Goal: Task Accomplishment & Management: Manage account settings

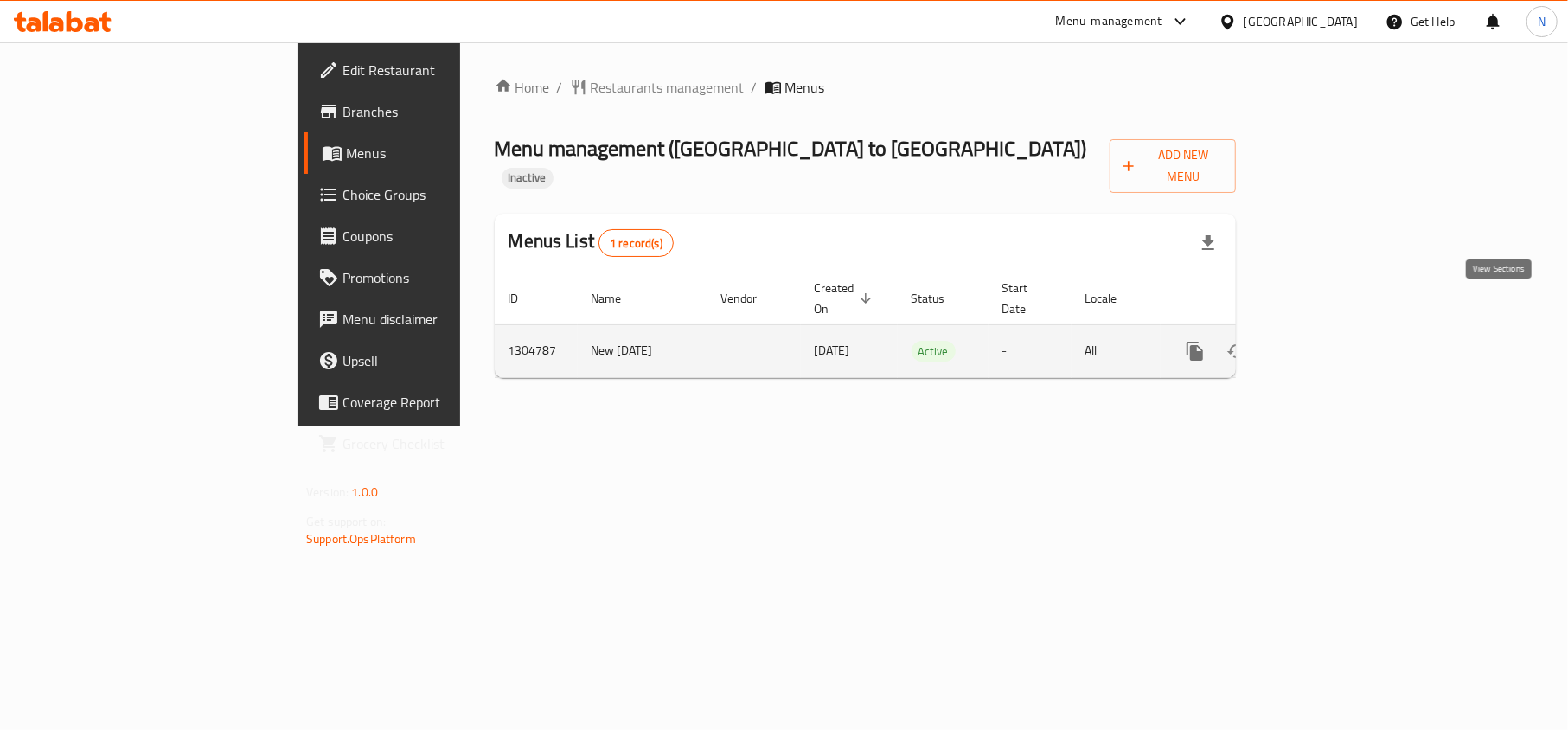
click at [1341, 331] on link "enhanced table" at bounding box center [1320, 351] width 41 height 41
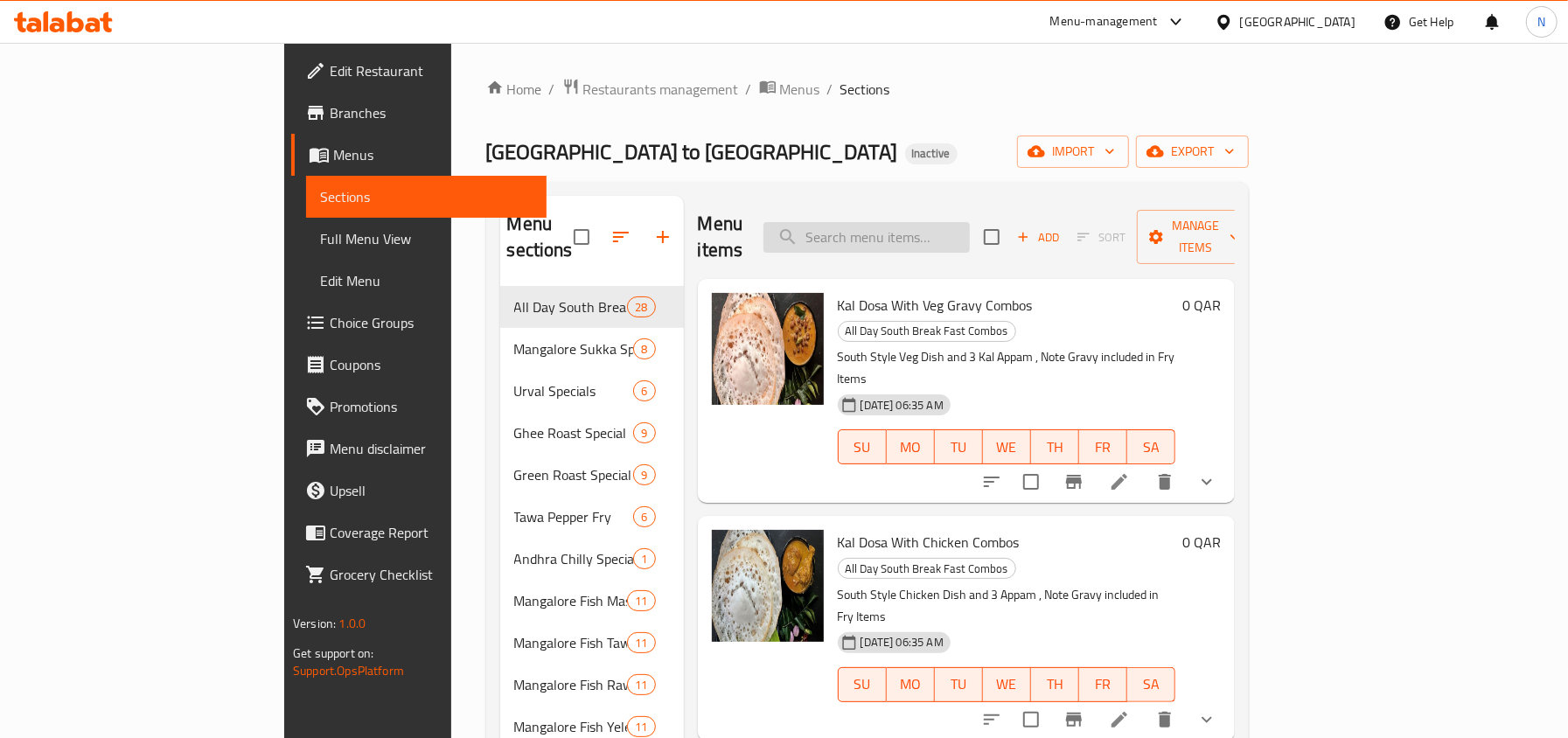
click at [946, 239] on input "search" at bounding box center [867, 237] width 206 height 31
paste input "773479"
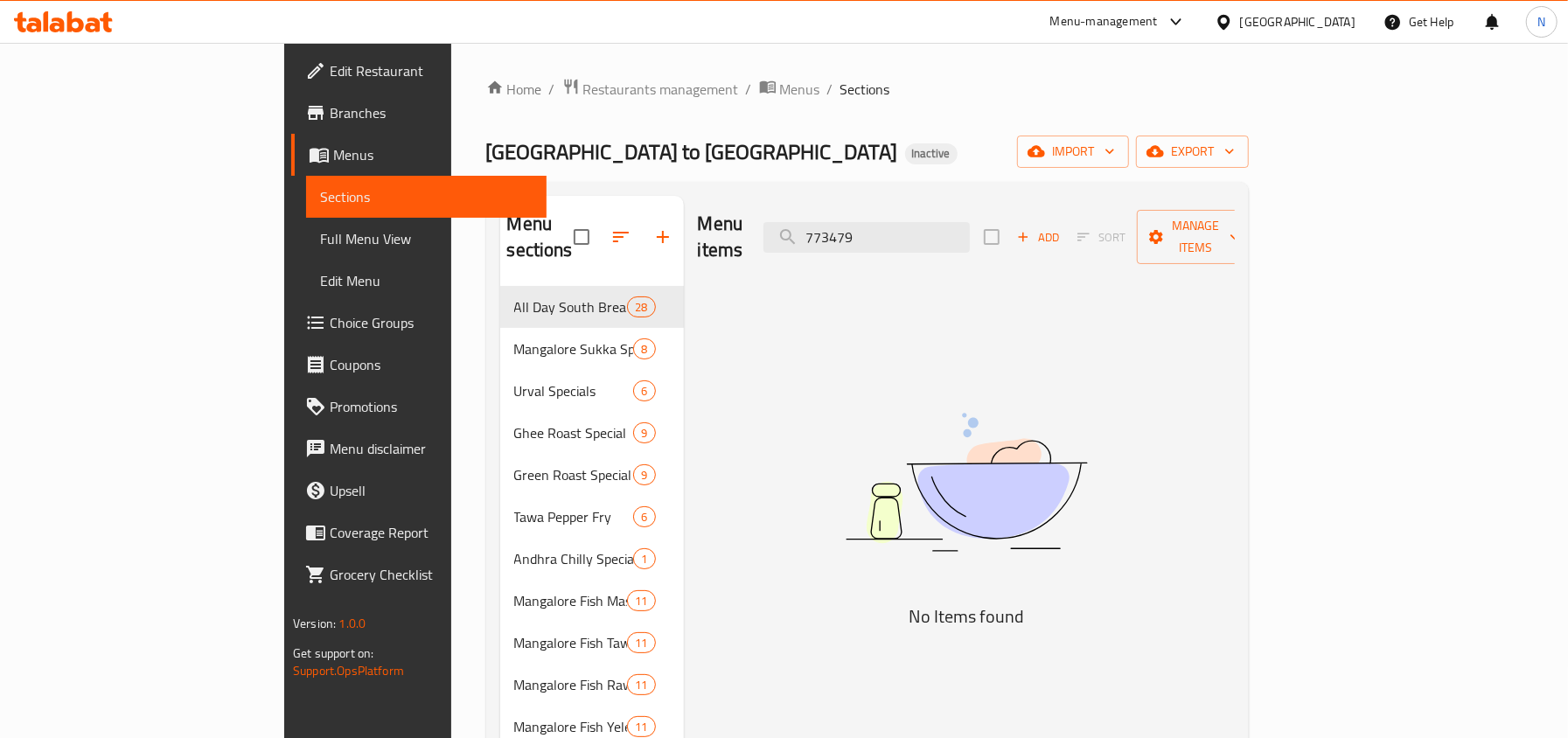
type input "773479"
click at [970, 232] on input "773479" at bounding box center [867, 237] width 206 height 31
drag, startPoint x: 158, startPoint y: 232, endPoint x: 765, endPoint y: 134, distance: 614.9
click at [320, 232] on span "Full Menu View" at bounding box center [426, 239] width 212 height 21
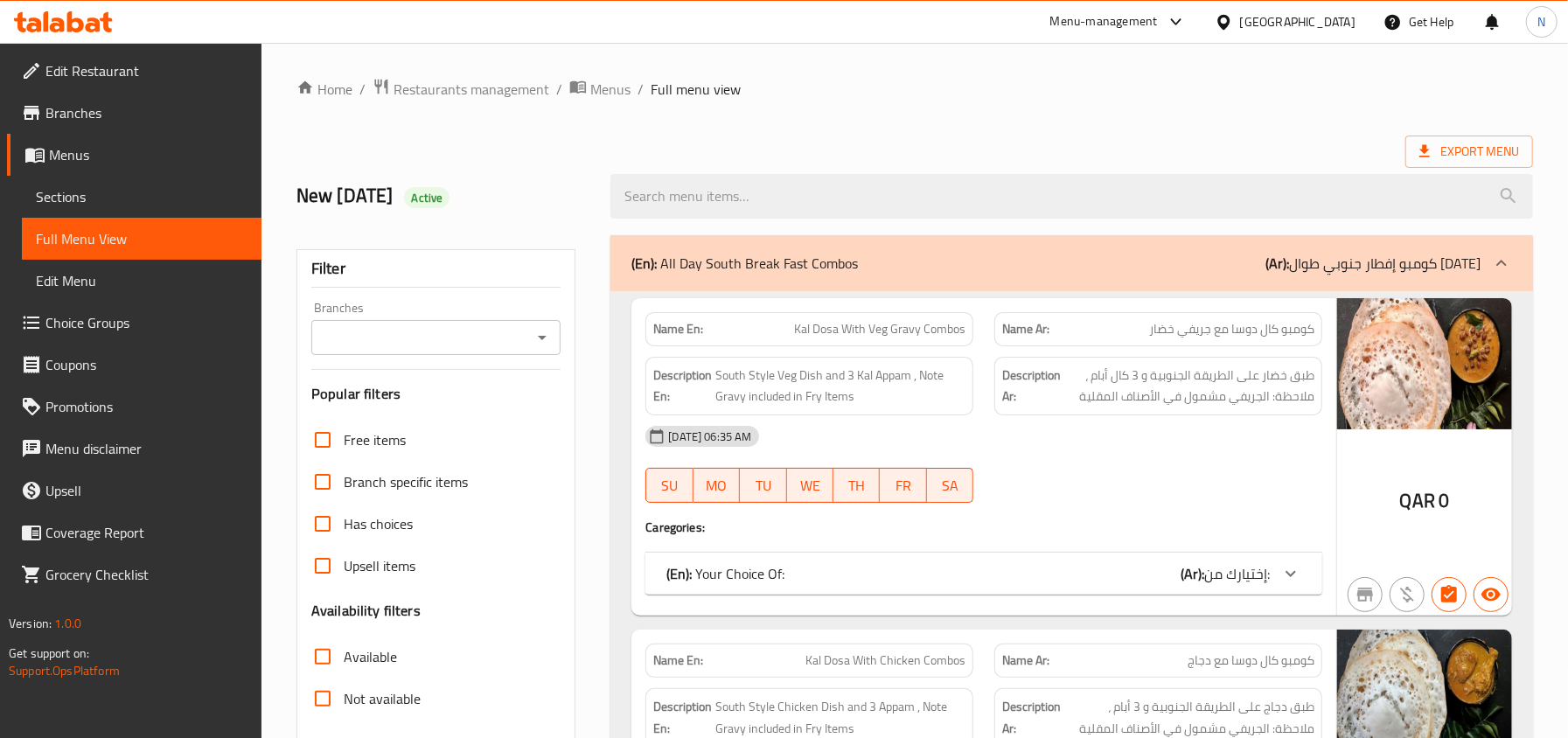
click at [1037, 99] on ol "Home / Restaurants management / Menus / Full menu view" at bounding box center [915, 89] width 1237 height 22
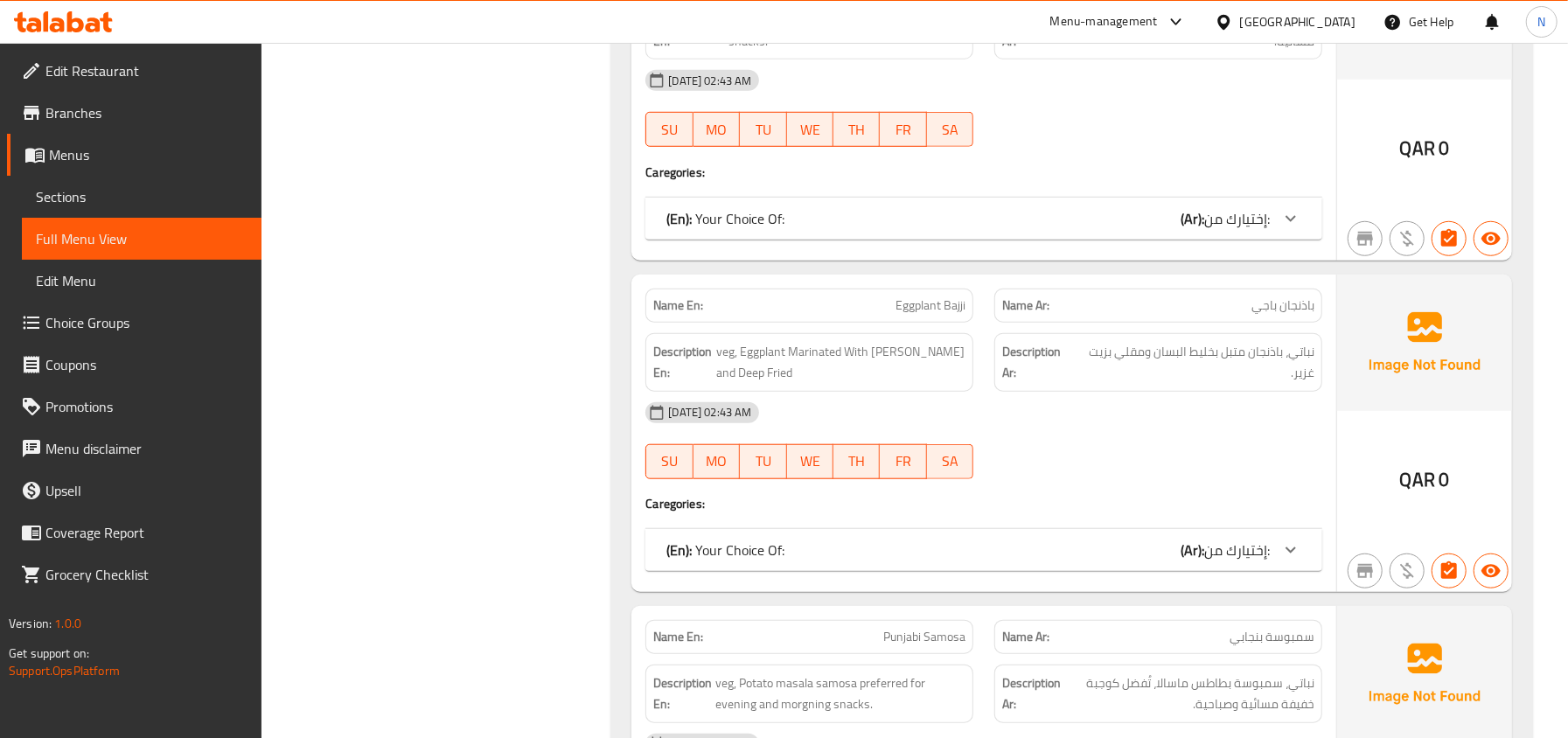
scroll to position [76288, 0]
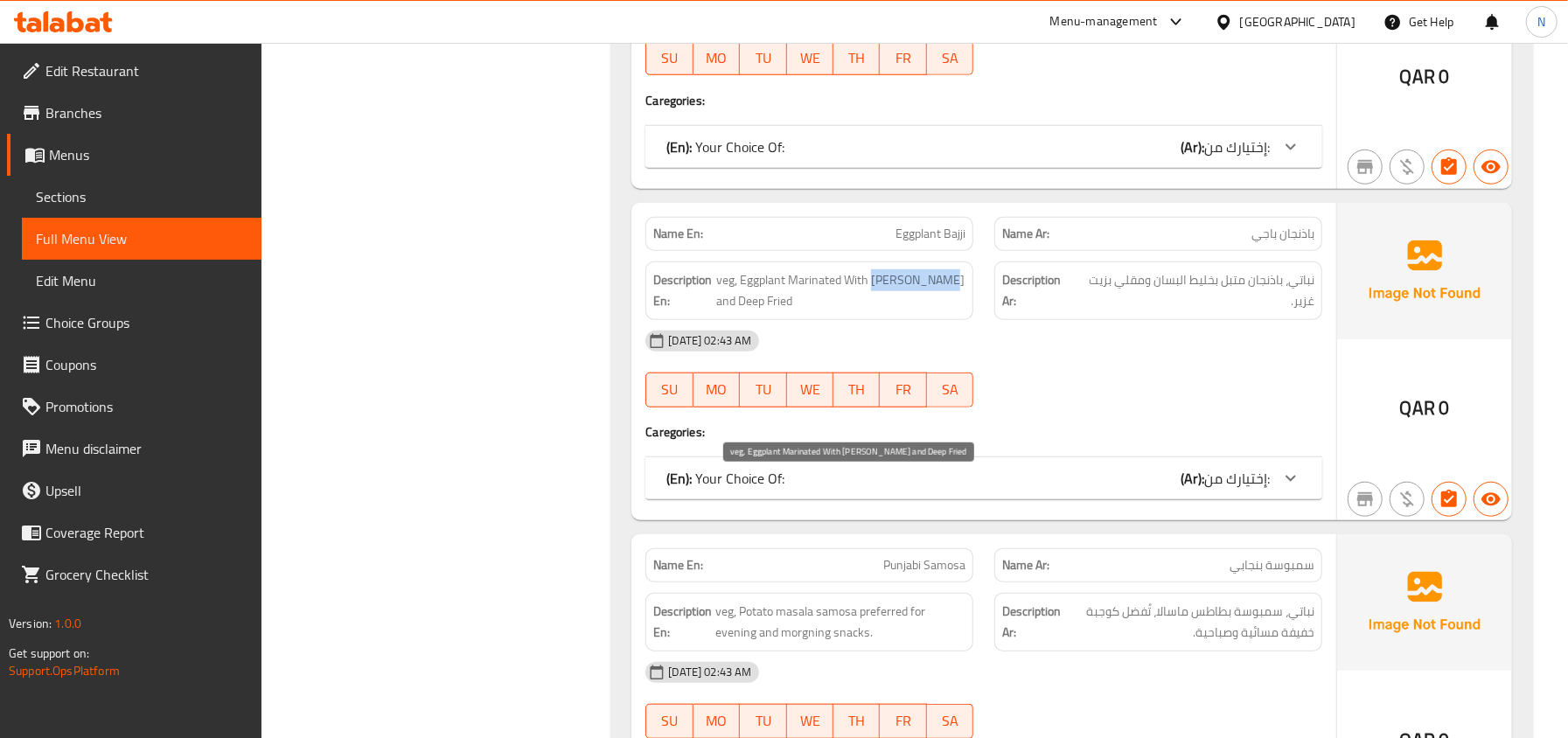
drag, startPoint x: 942, startPoint y: 483, endPoint x: 876, endPoint y: 483, distance: 66.0
click at [876, 312] on span "veg, Eggplant Marinated With Besan Batter and Deep Fried" at bounding box center [841, 291] width 249 height 43
copy span "Besan Batter"
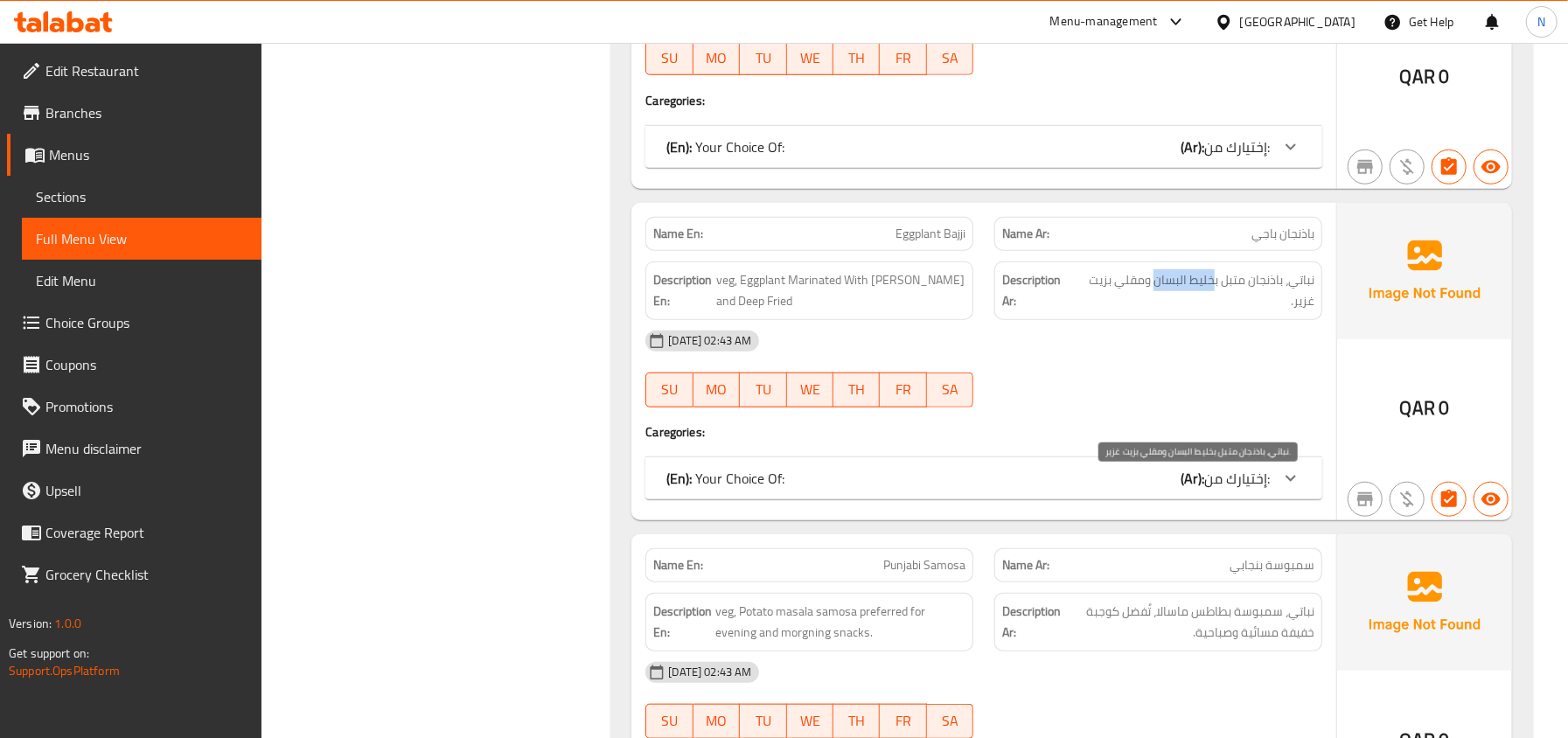
drag, startPoint x: 1212, startPoint y: 486, endPoint x: 1153, endPoint y: 488, distance: 59.0
click at [1153, 312] on span "نباتي، باذنجان متبل بخليط البسان ومقلي بزيت غزير." at bounding box center [1196, 291] width 238 height 43
copy span "خليط البسان"
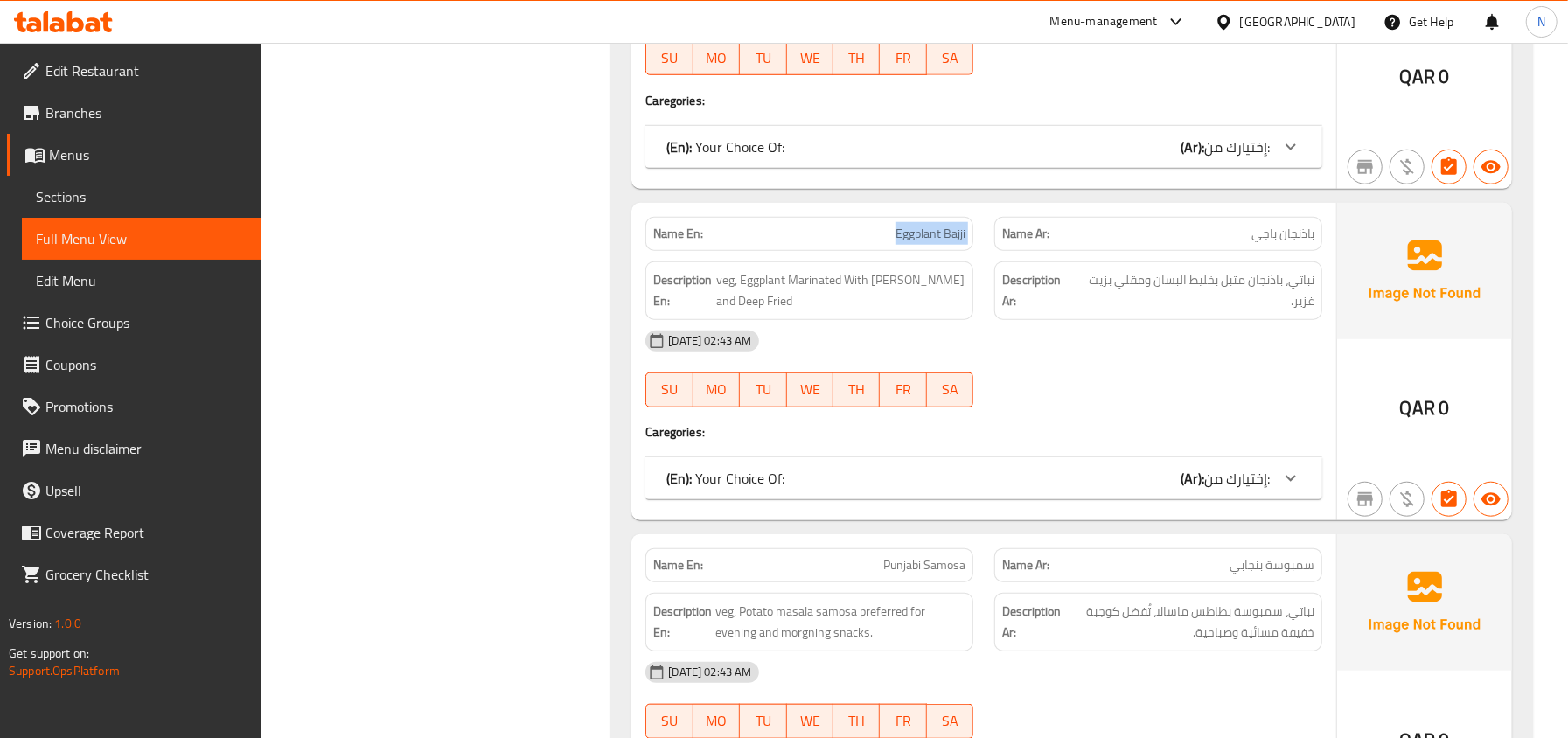
copy span "Eggplant Bajji"
click at [124, 201] on span "Sections" at bounding box center [142, 196] width 212 height 21
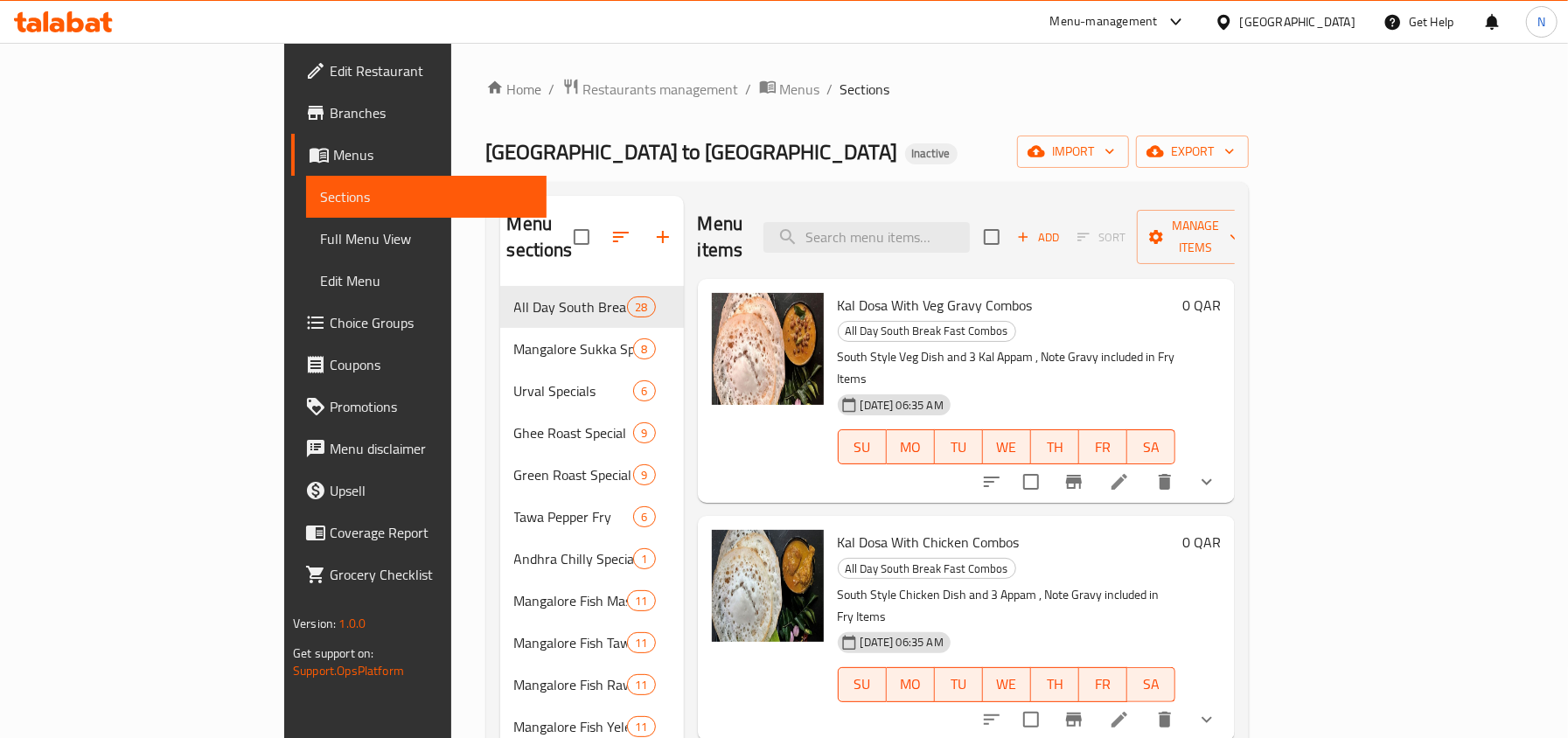
click at [929, 201] on div "Menu items Add Sort Manage items" at bounding box center [967, 237] width 537 height 83
click at [932, 207] on div "Menu items Add Sort Manage items" at bounding box center [967, 237] width 537 height 83
click at [940, 222] on input "search" at bounding box center [867, 237] width 206 height 31
paste input "Eggplant Bajji"
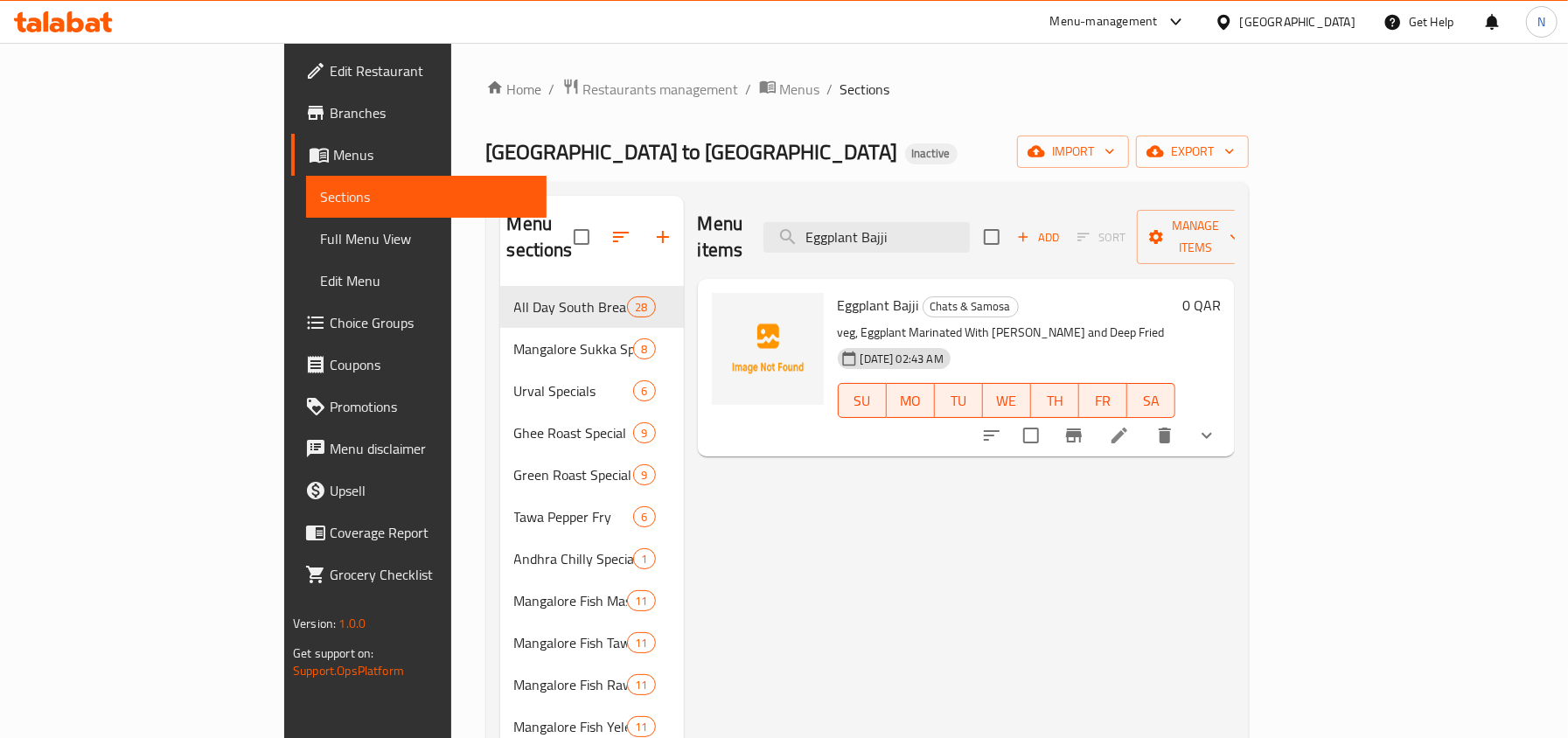
type input "Eggplant Bajji"
click at [1144, 420] on li at bounding box center [1119, 436] width 49 height 32
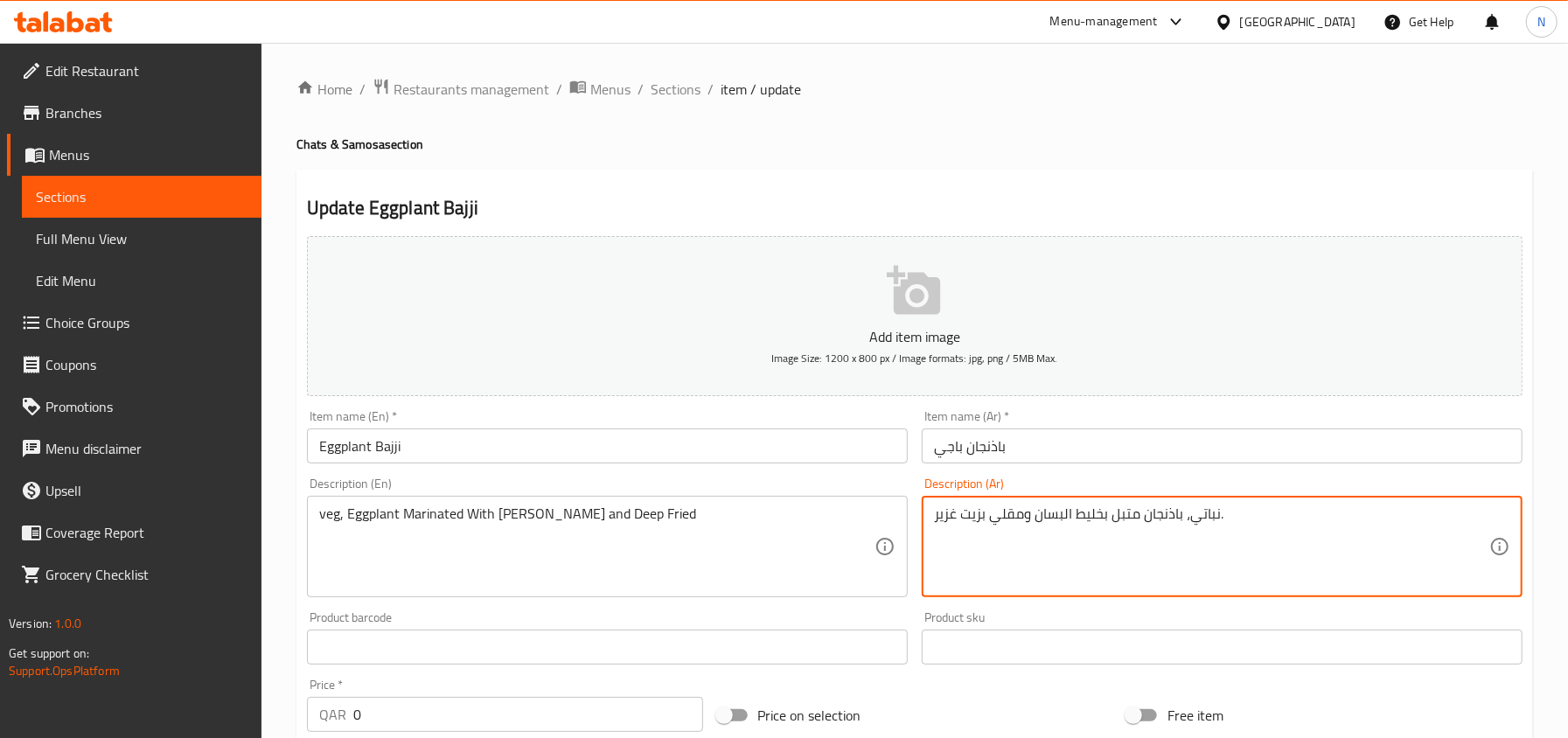
drag, startPoint x: 1063, startPoint y: 514, endPoint x: 1073, endPoint y: 513, distance: 10.0
click at [1054, 525] on textarea "نباتي، باذنجان متبل بخليط بسان ومقلي بزيت غزير." at bounding box center [1212, 547] width 556 height 83
type textarea "نباتي، باذنجان متبل بخليط بيسان ومقلي بزيت غزير."
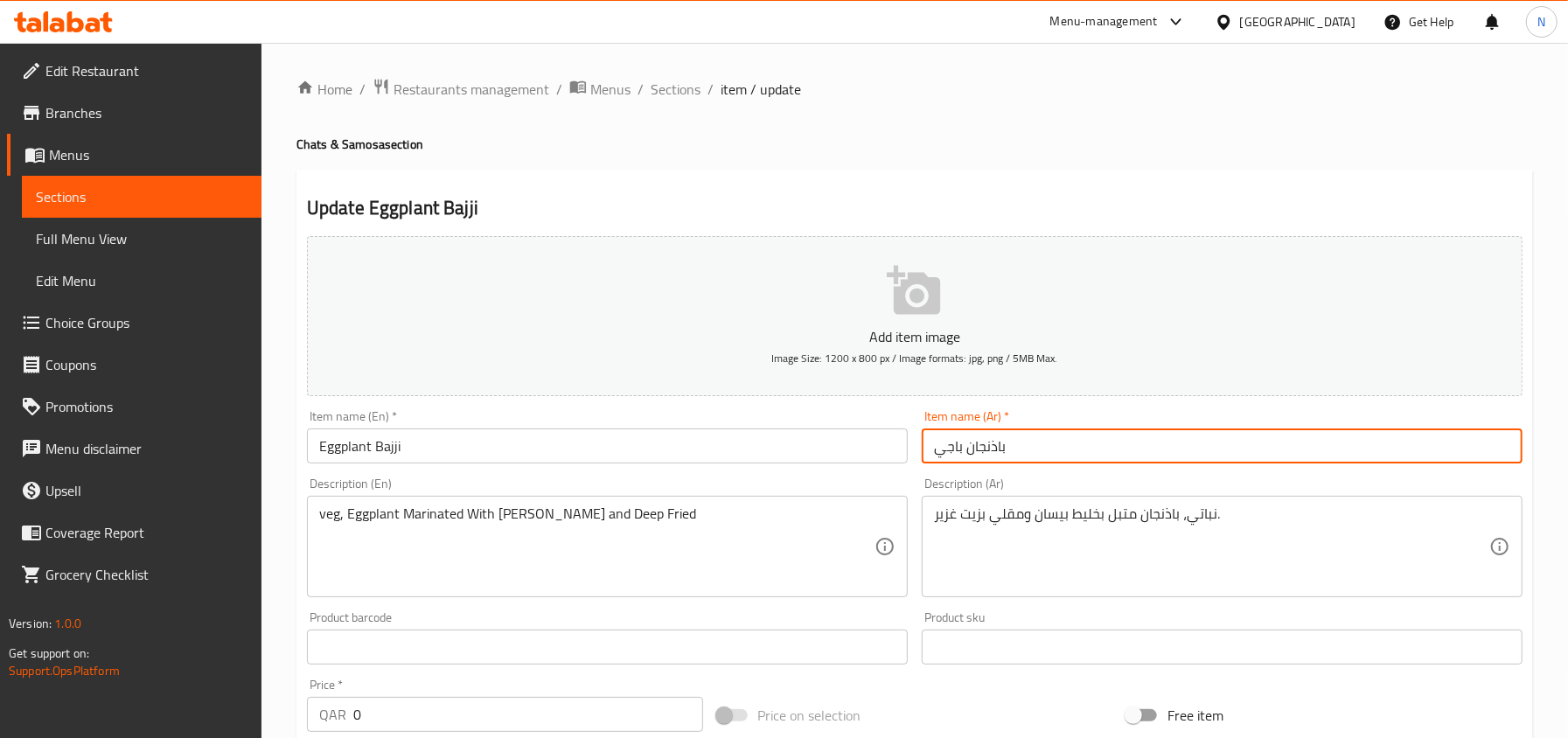
click at [1068, 452] on input "باذنجان باجي" at bounding box center [1222, 446] width 601 height 35
drag, startPoint x: 693, startPoint y: 97, endPoint x: 855, endPoint y: 130, distance: 165.3
click at [693, 97] on span "Sections" at bounding box center [676, 89] width 50 height 21
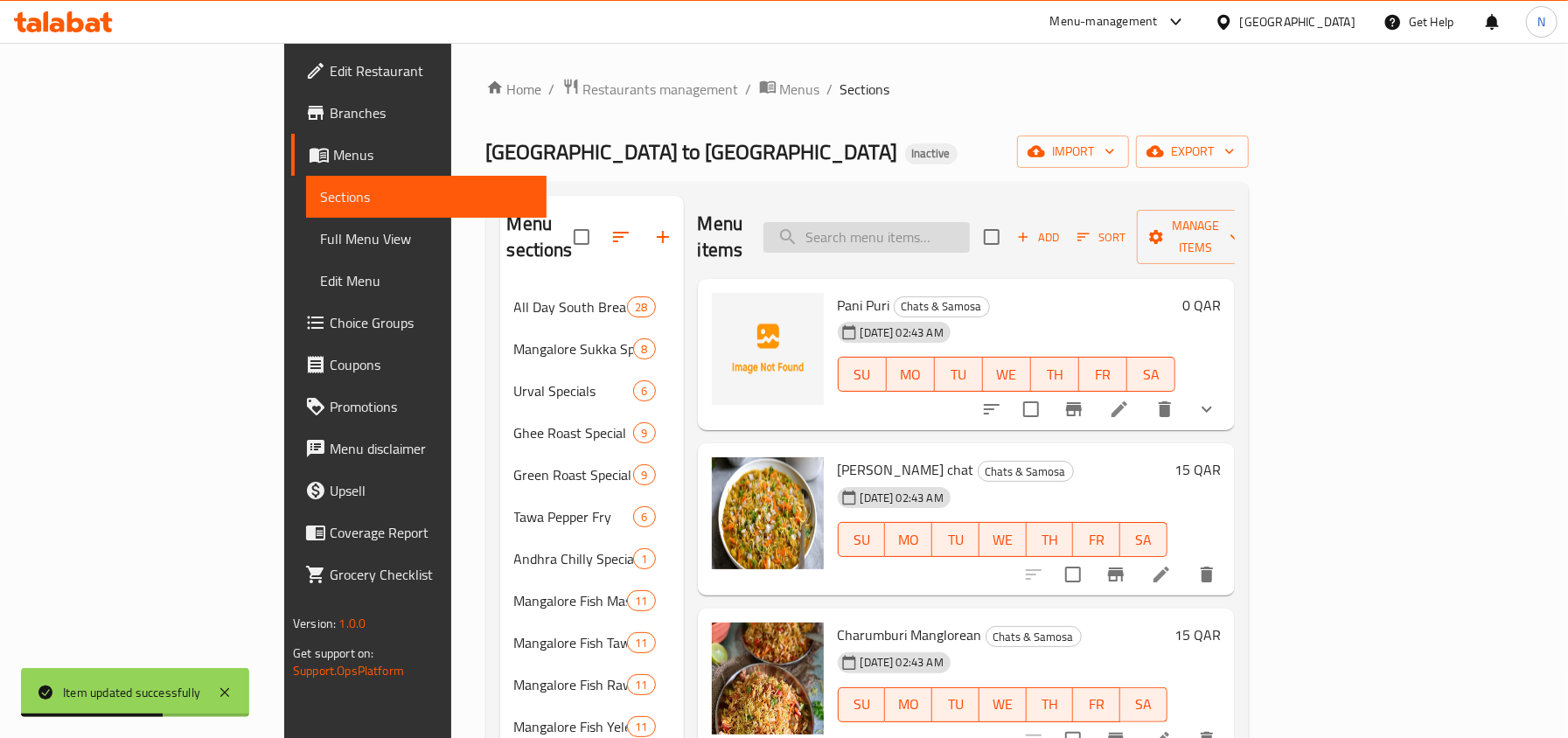
click at [970, 222] on input "search" at bounding box center [867, 237] width 206 height 31
paste input "Sweet Potato Bhaji"
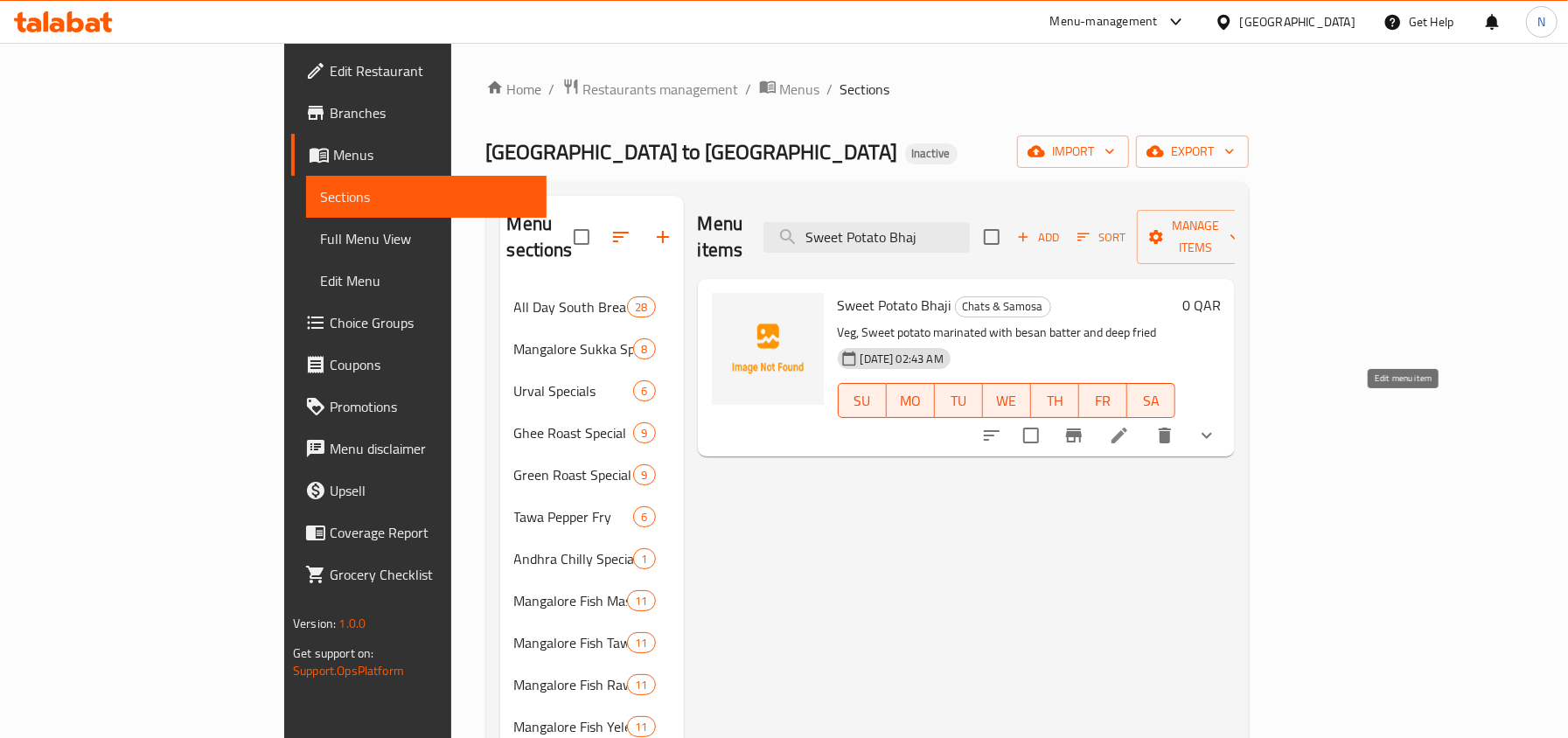
type input "Sweet Potato Bhaj"
click at [1130, 425] on icon at bounding box center [1119, 435] width 21 height 21
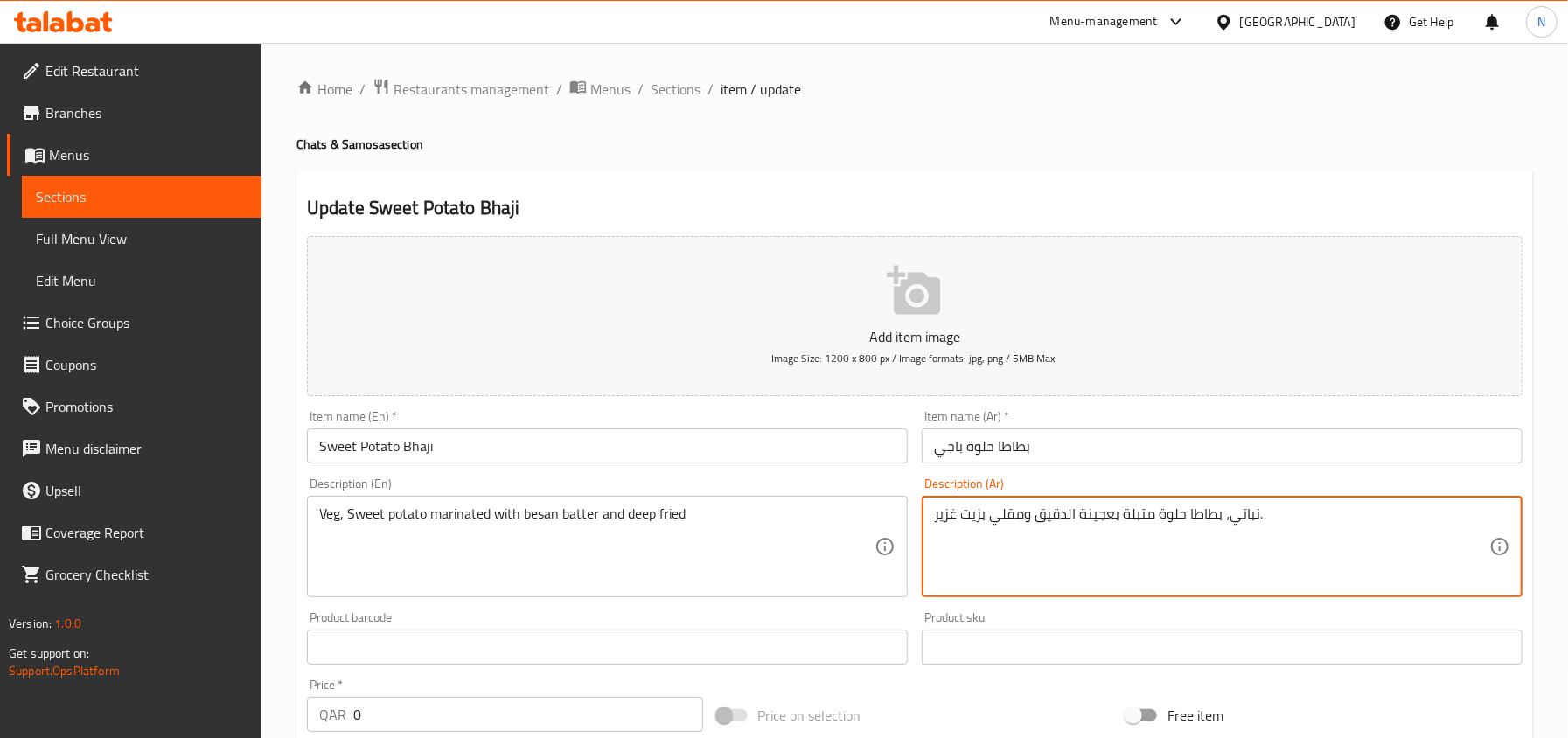
drag, startPoint x: 1110, startPoint y: 519, endPoint x: 1035, endPoint y: 523, distance: 75.1
type textarea "نباتي، بطاطا حلوة متبلة بخليط بيسان ومقلي بزيت غزير."
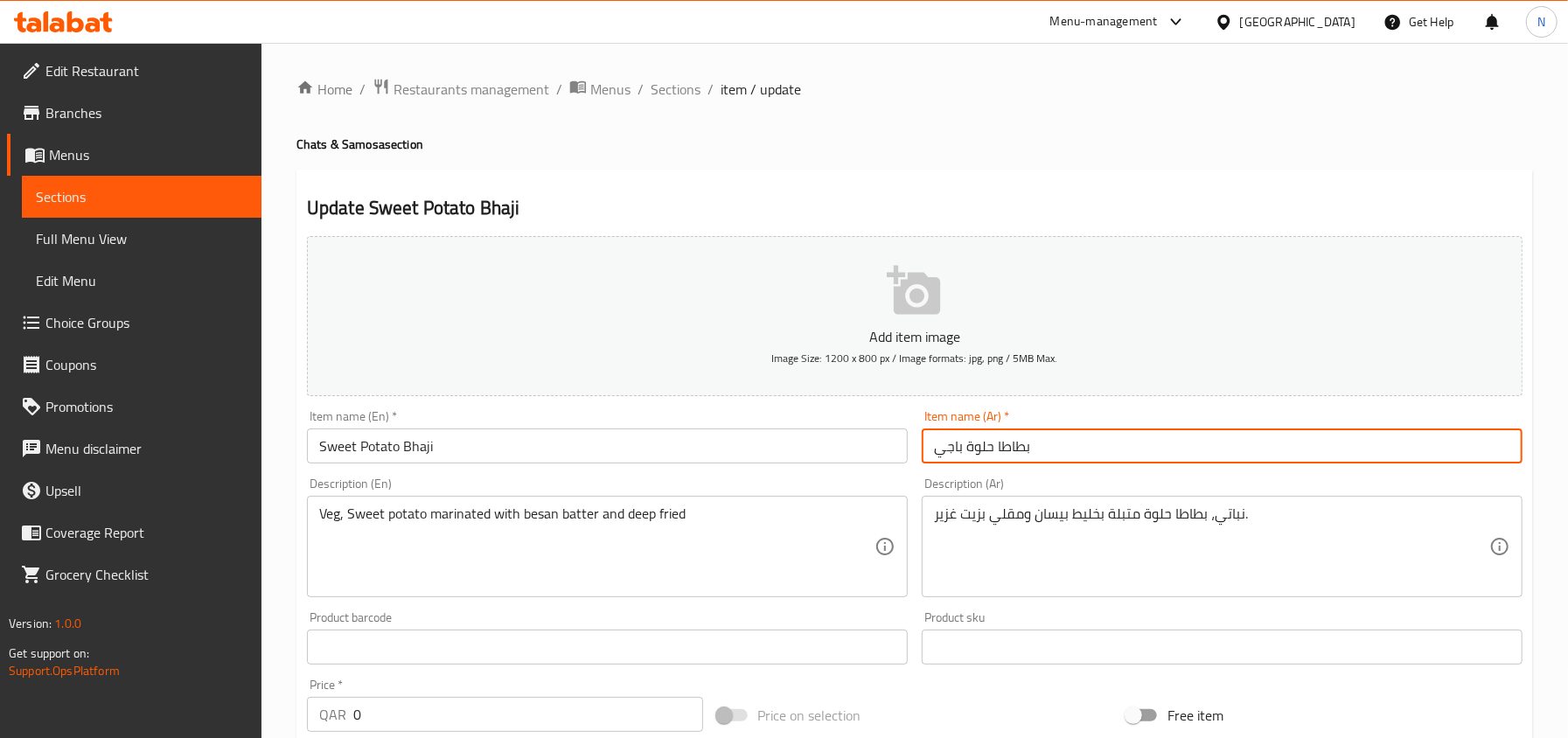
click at [1053, 464] on input "بطاطا حلوة باجي" at bounding box center [1222, 446] width 601 height 35
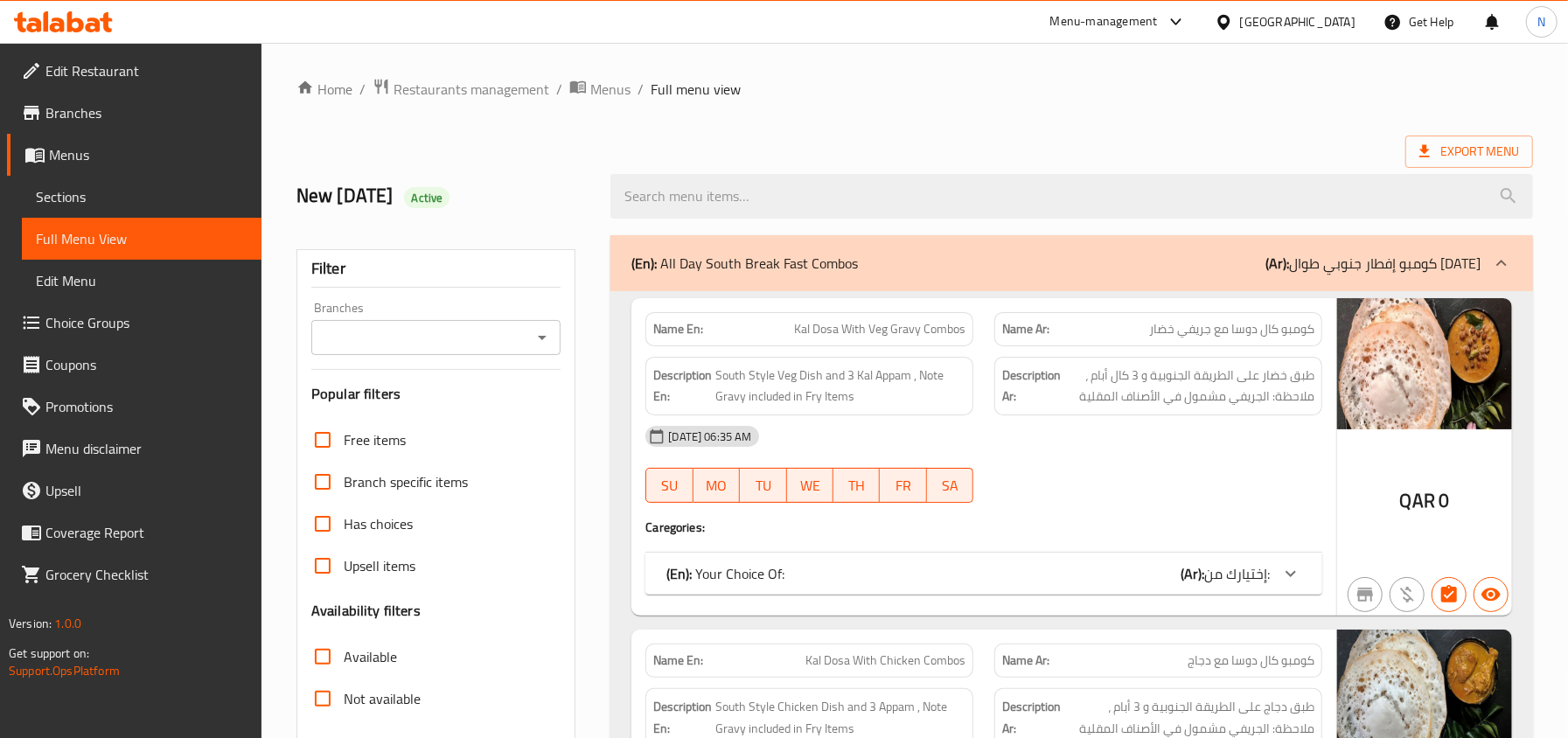
click at [1170, 92] on ol "Home / Restaurants management / Menus / Full menu view" at bounding box center [915, 89] width 1237 height 22
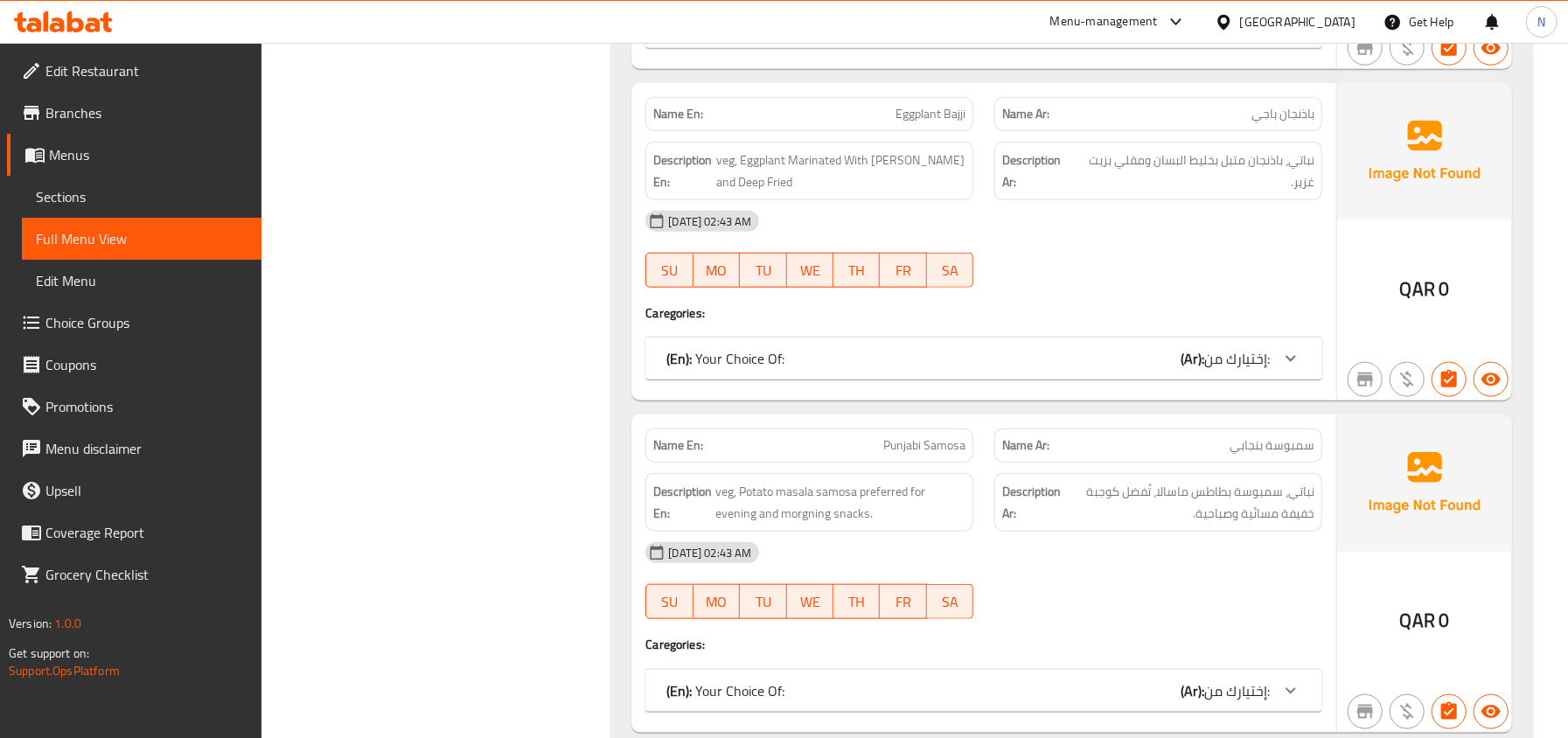
scroll to position [77070, 0]
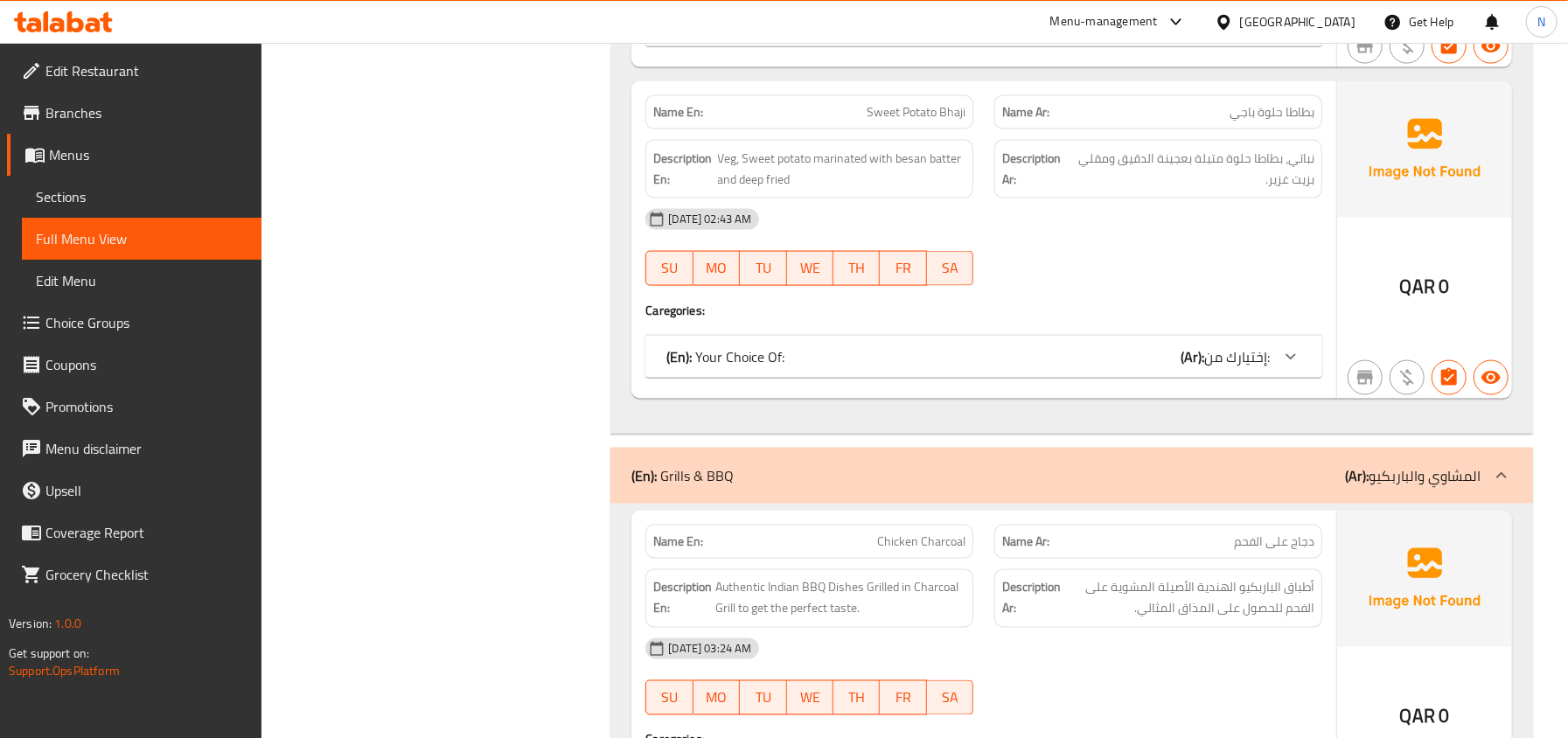
copy span "Sweet Potato Bhaji"
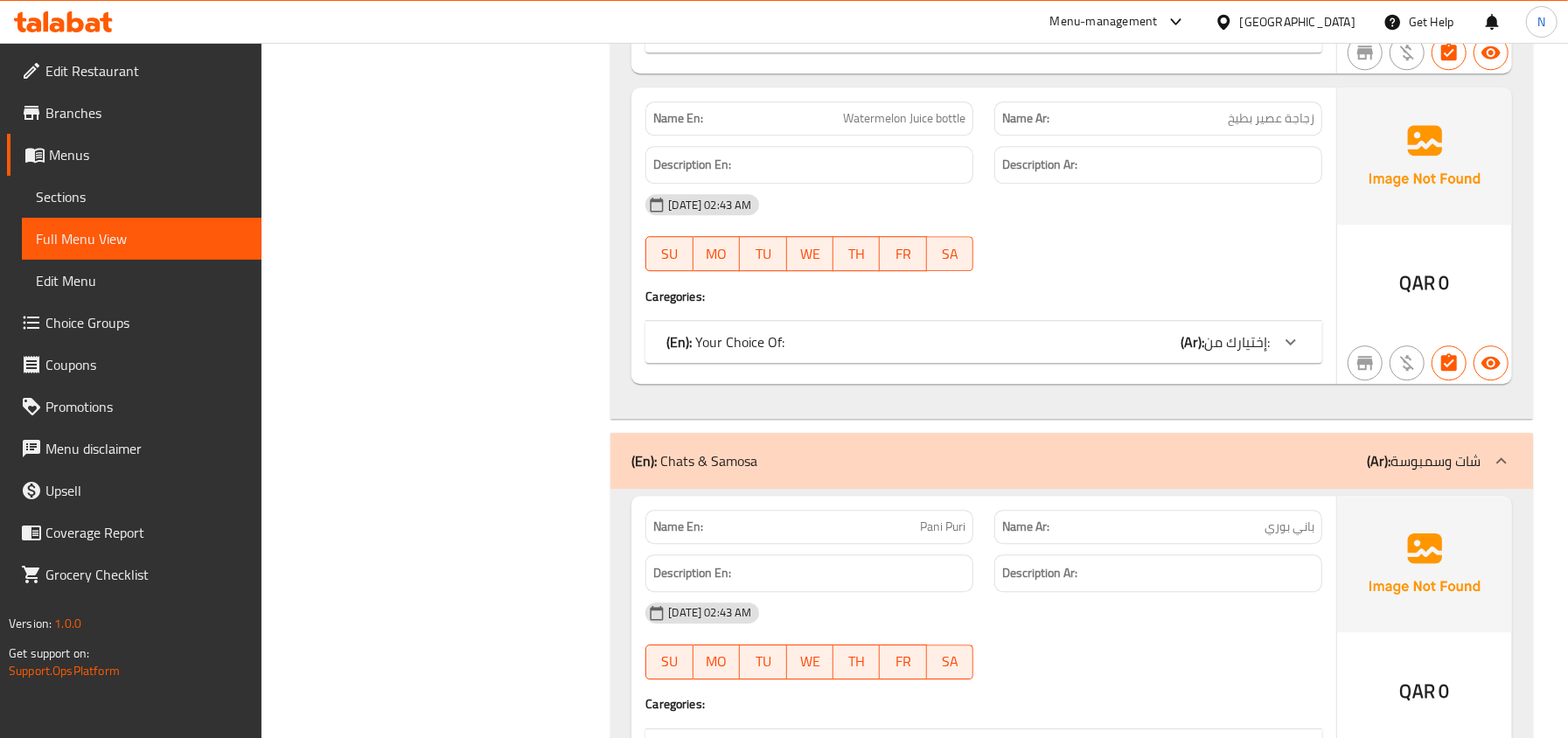
scroll to position [74038, 0]
click at [1331, 14] on div "Qatar" at bounding box center [1298, 21] width 115 height 20
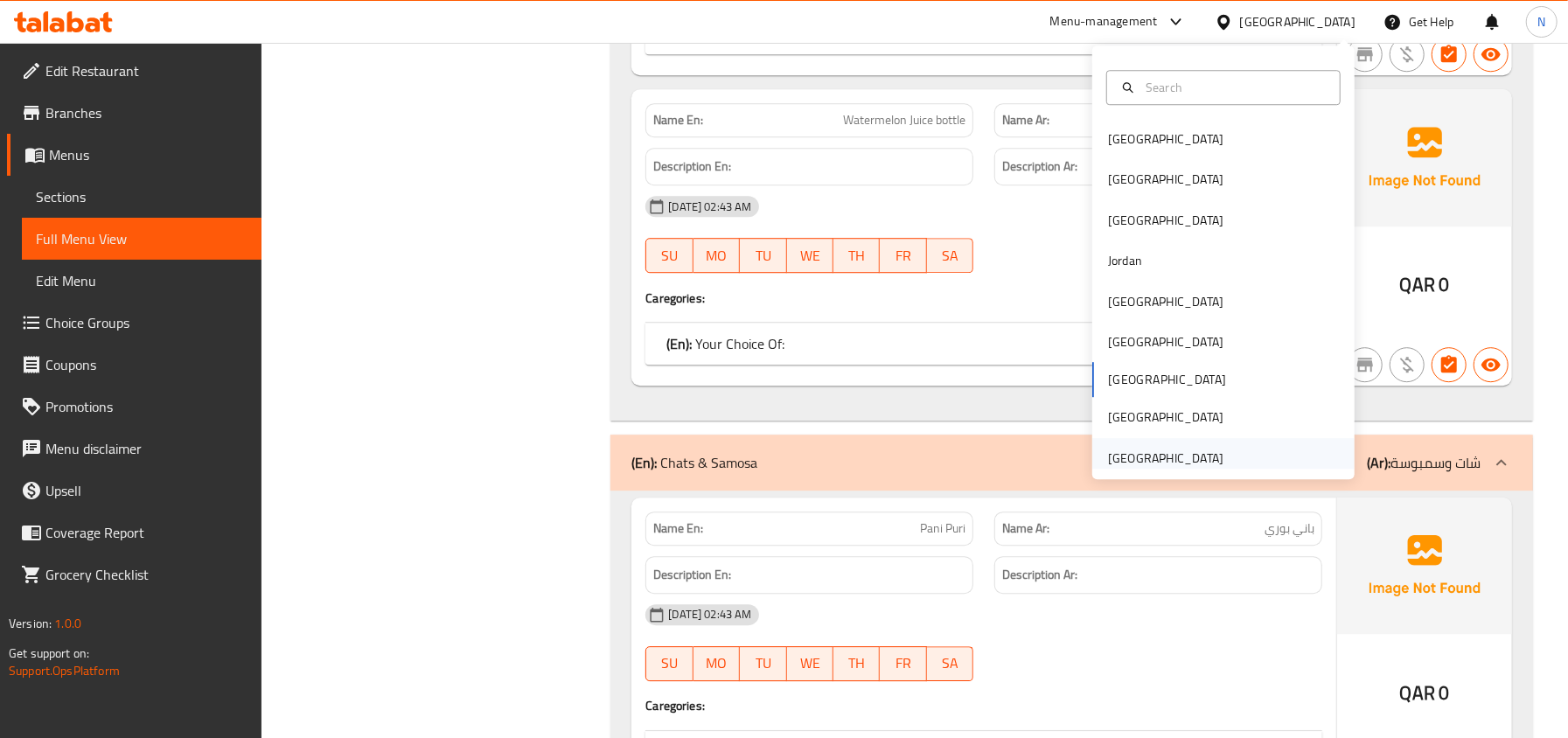
click at [1111, 441] on div "[GEOGRAPHIC_DATA]" at bounding box center [1166, 458] width 143 height 40
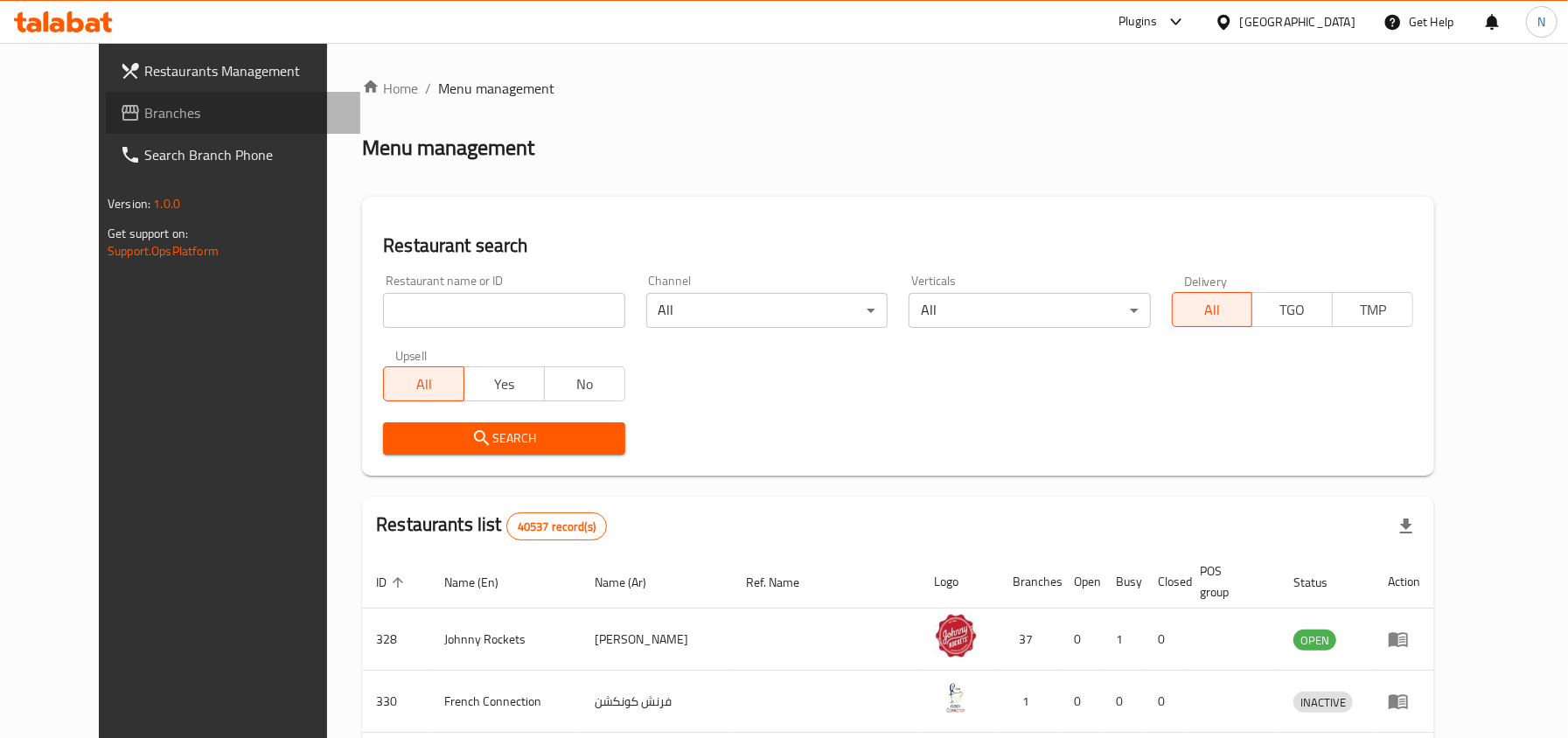
click at [120, 126] on link "Branches" at bounding box center [233, 112] width 255 height 42
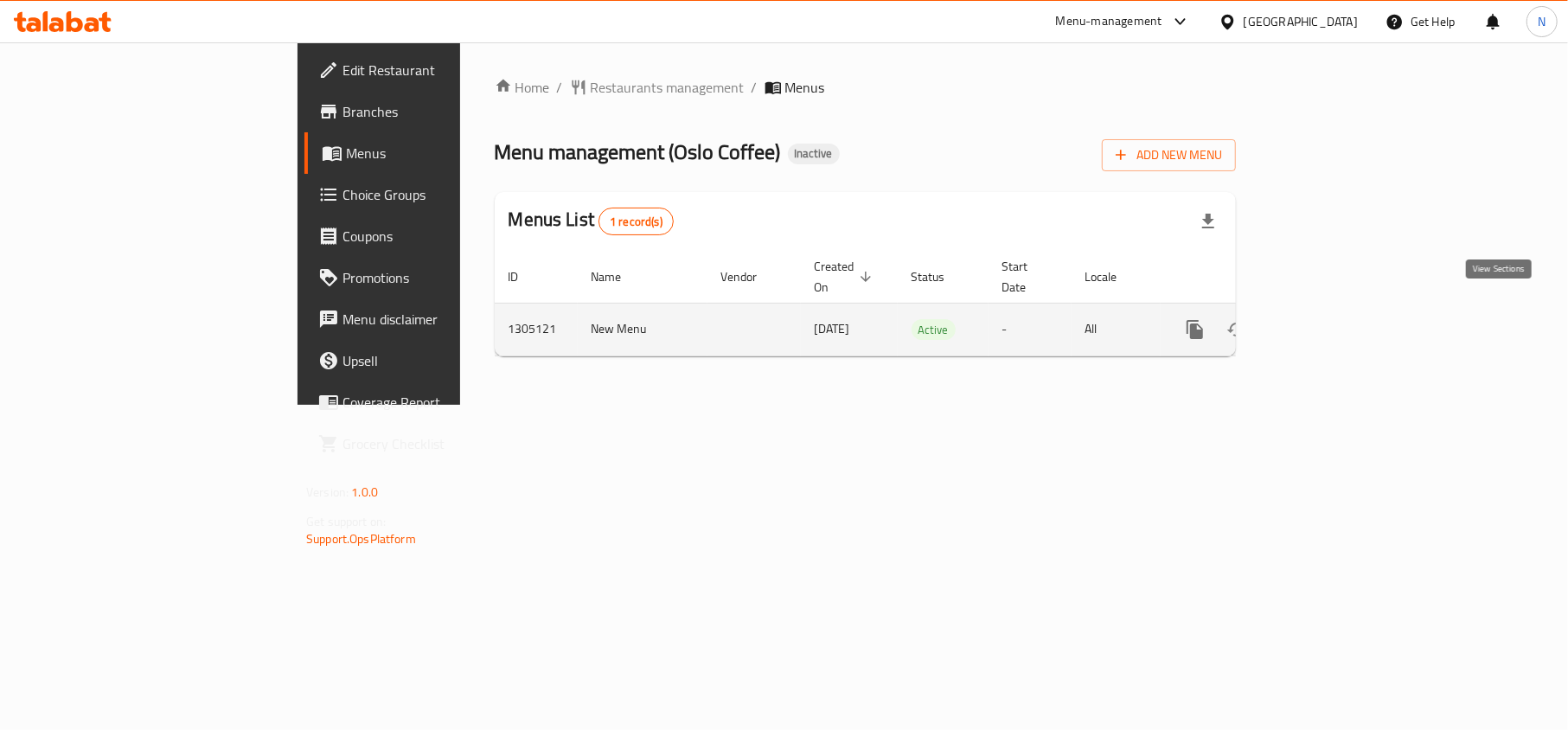
click at [1331, 319] on icon "enhanced table" at bounding box center [1320, 329] width 21 height 21
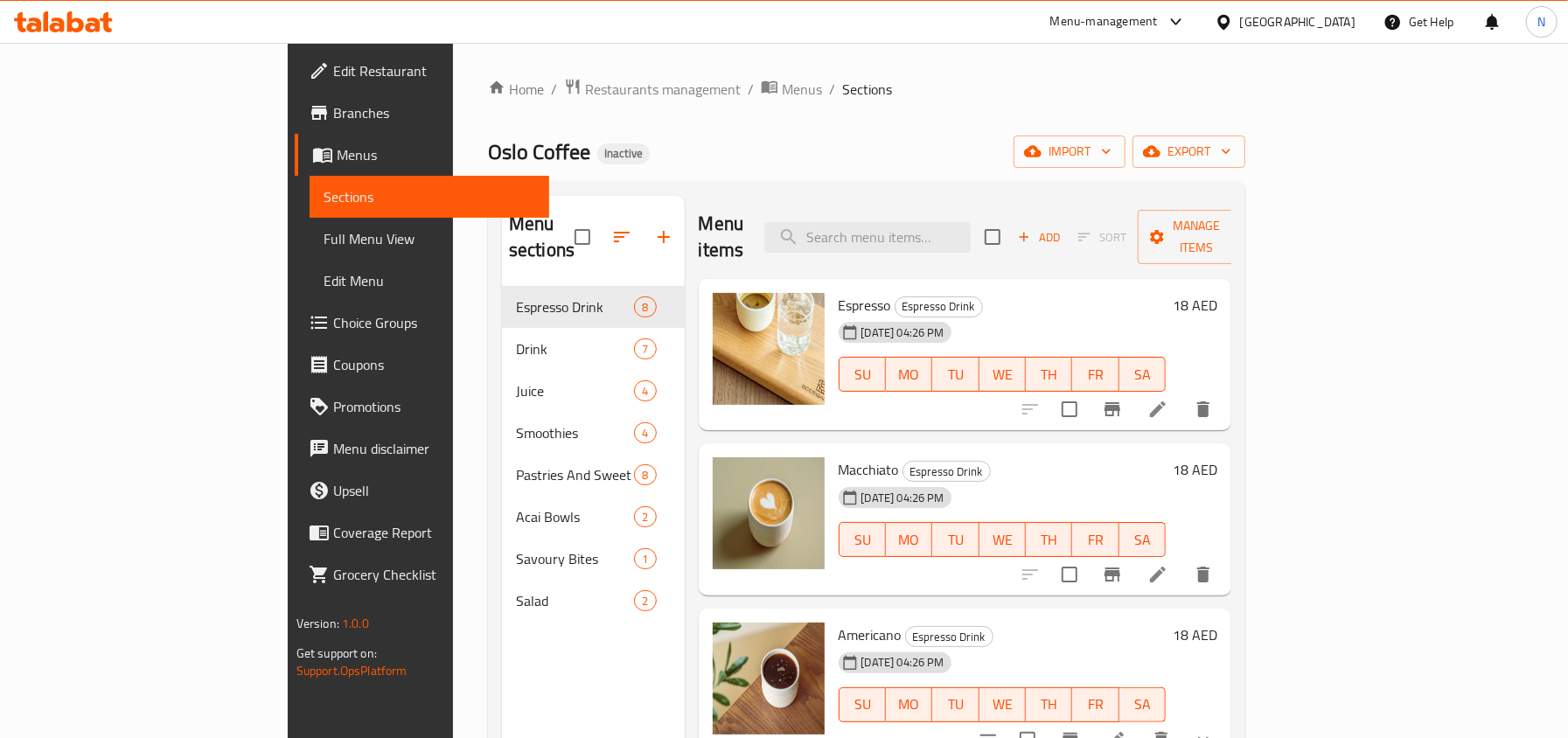
click at [1282, 25] on div "[GEOGRAPHIC_DATA]" at bounding box center [1298, 21] width 115 height 20
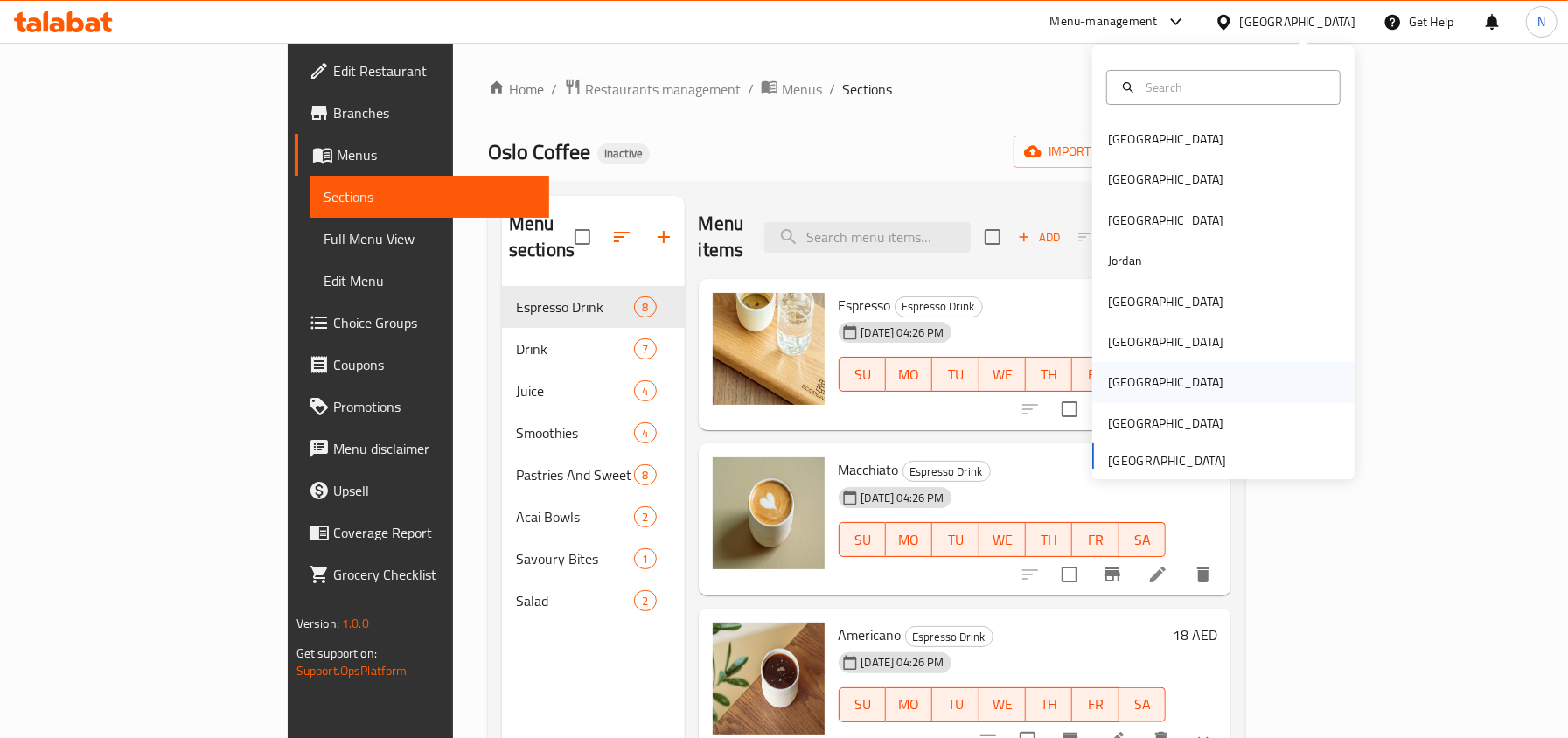
click at [1153, 379] on div "Qatar" at bounding box center [1224, 382] width 262 height 40
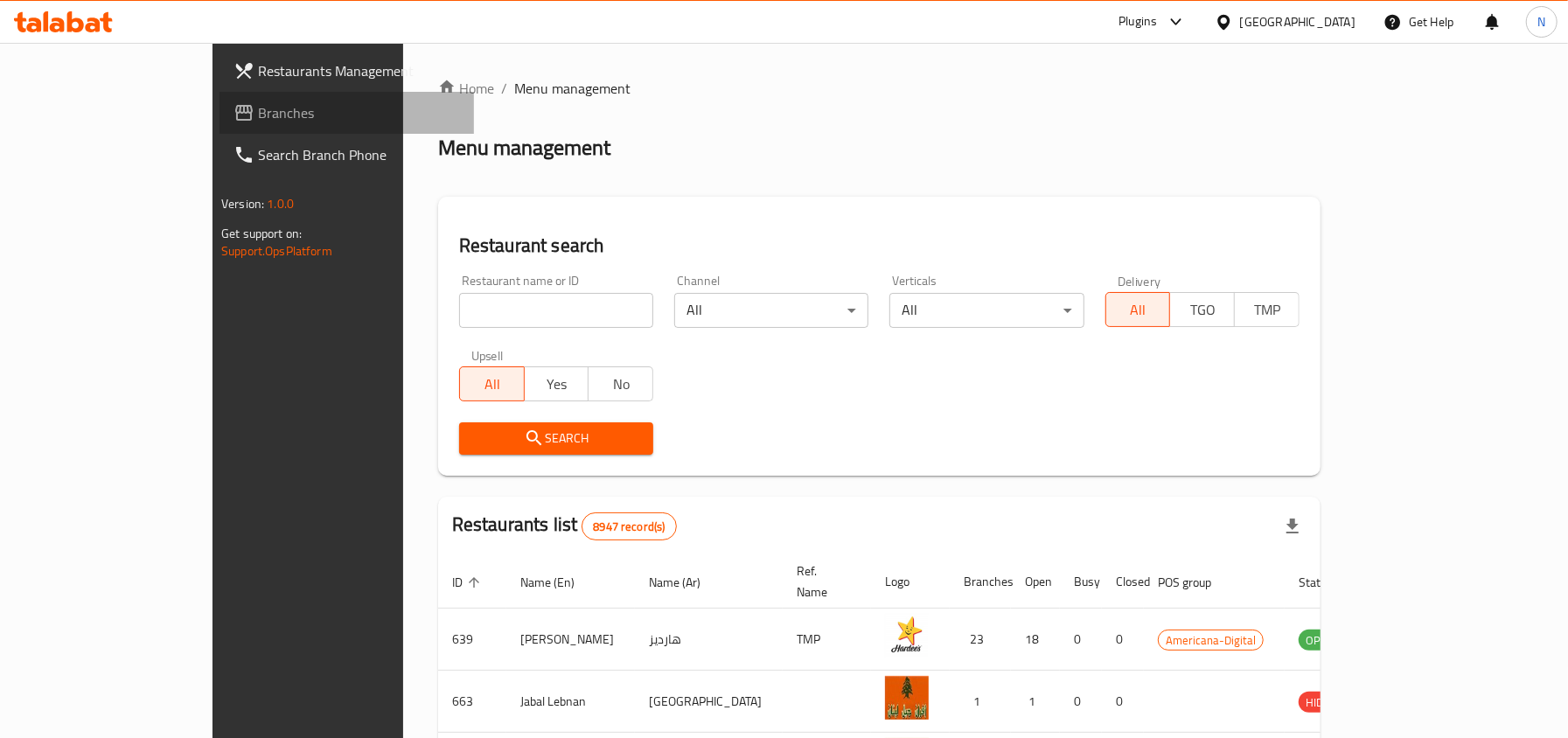
click at [258, 106] on span "Branches" at bounding box center [359, 112] width 202 height 21
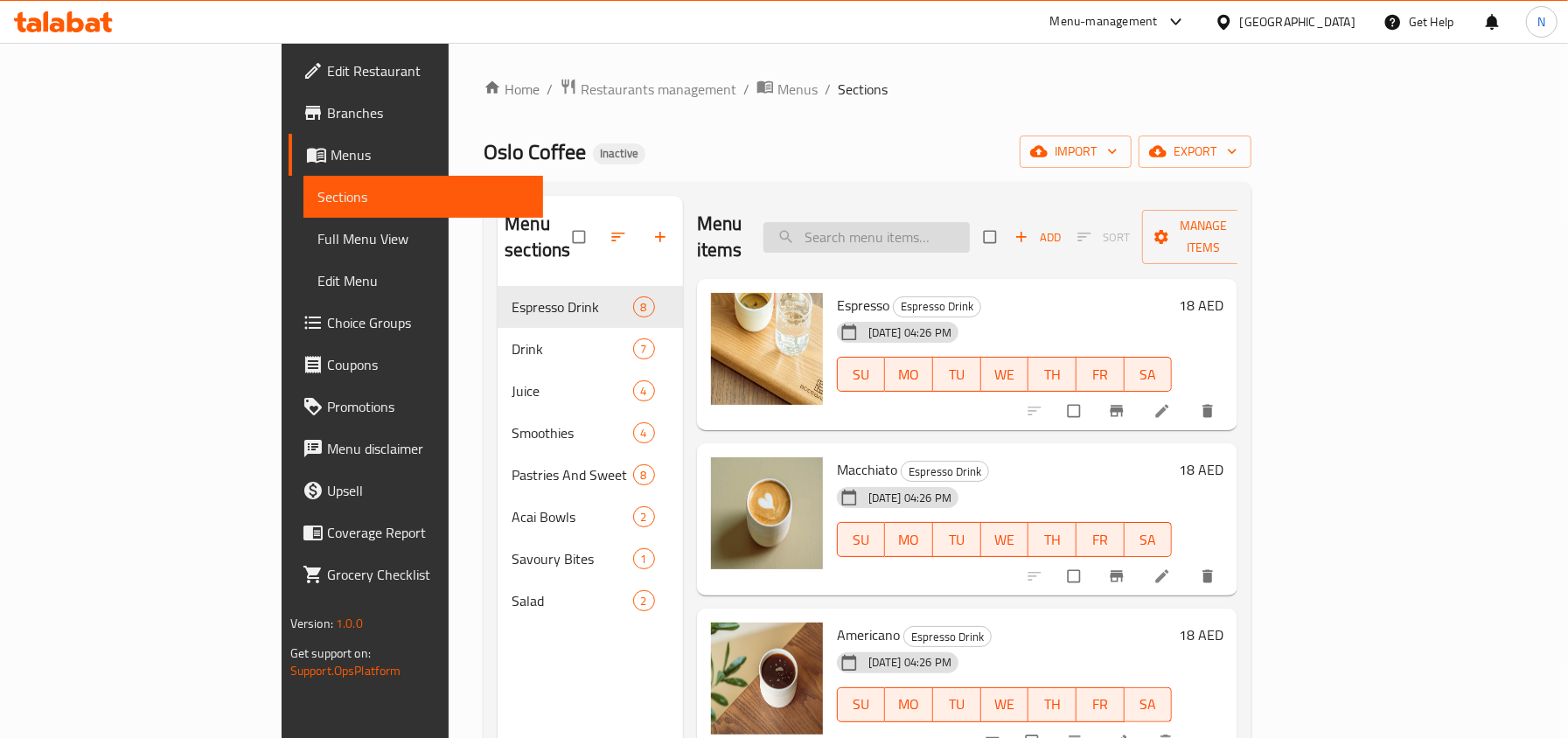
click at [942, 224] on input "search" at bounding box center [867, 237] width 206 height 31
paste input "Coleslaw"
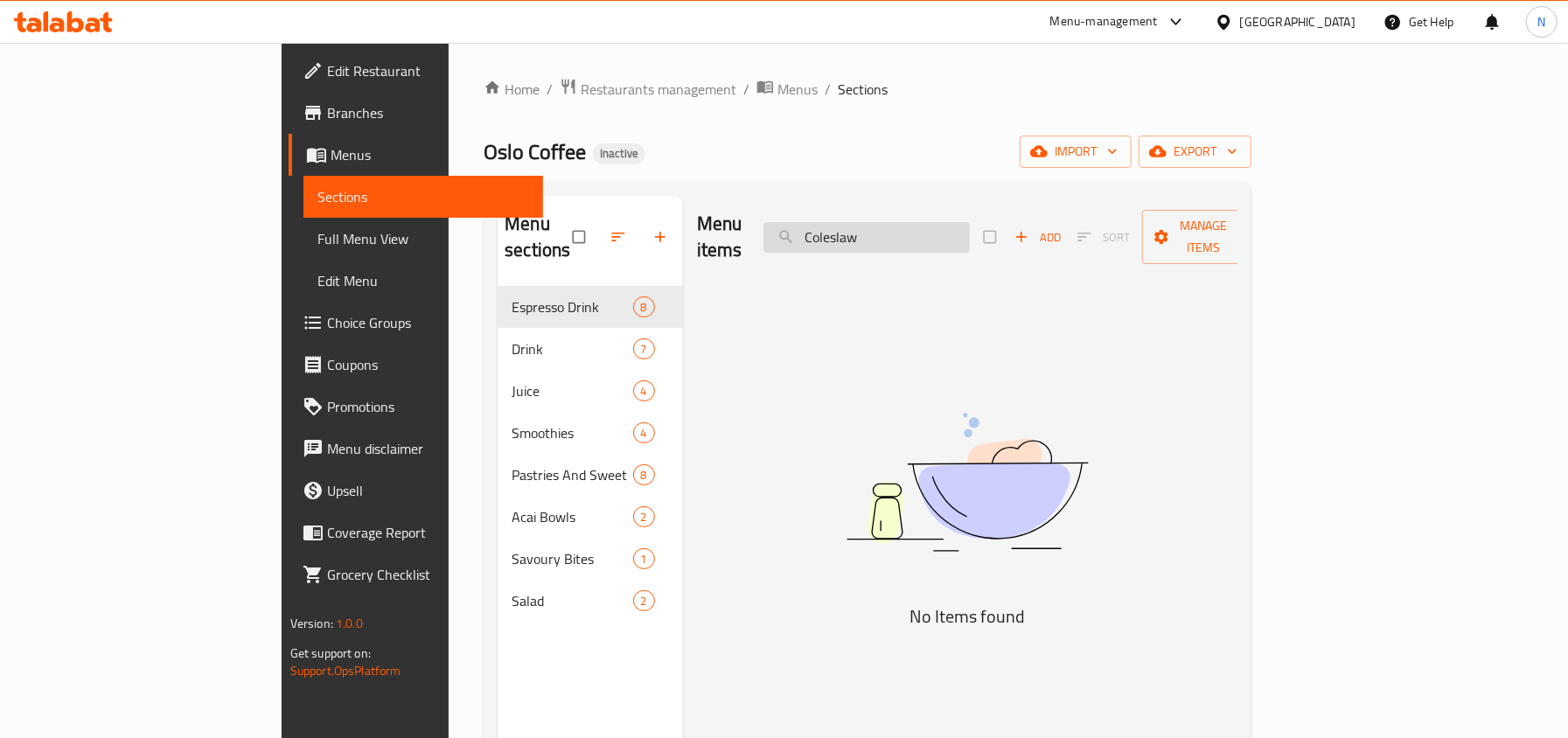
click at [928, 222] on input "Coleslaw" at bounding box center [867, 237] width 206 height 31
type input "[PERSON_NAME] slaw"
click at [1238, 152] on span "export" at bounding box center [1194, 152] width 85 height 22
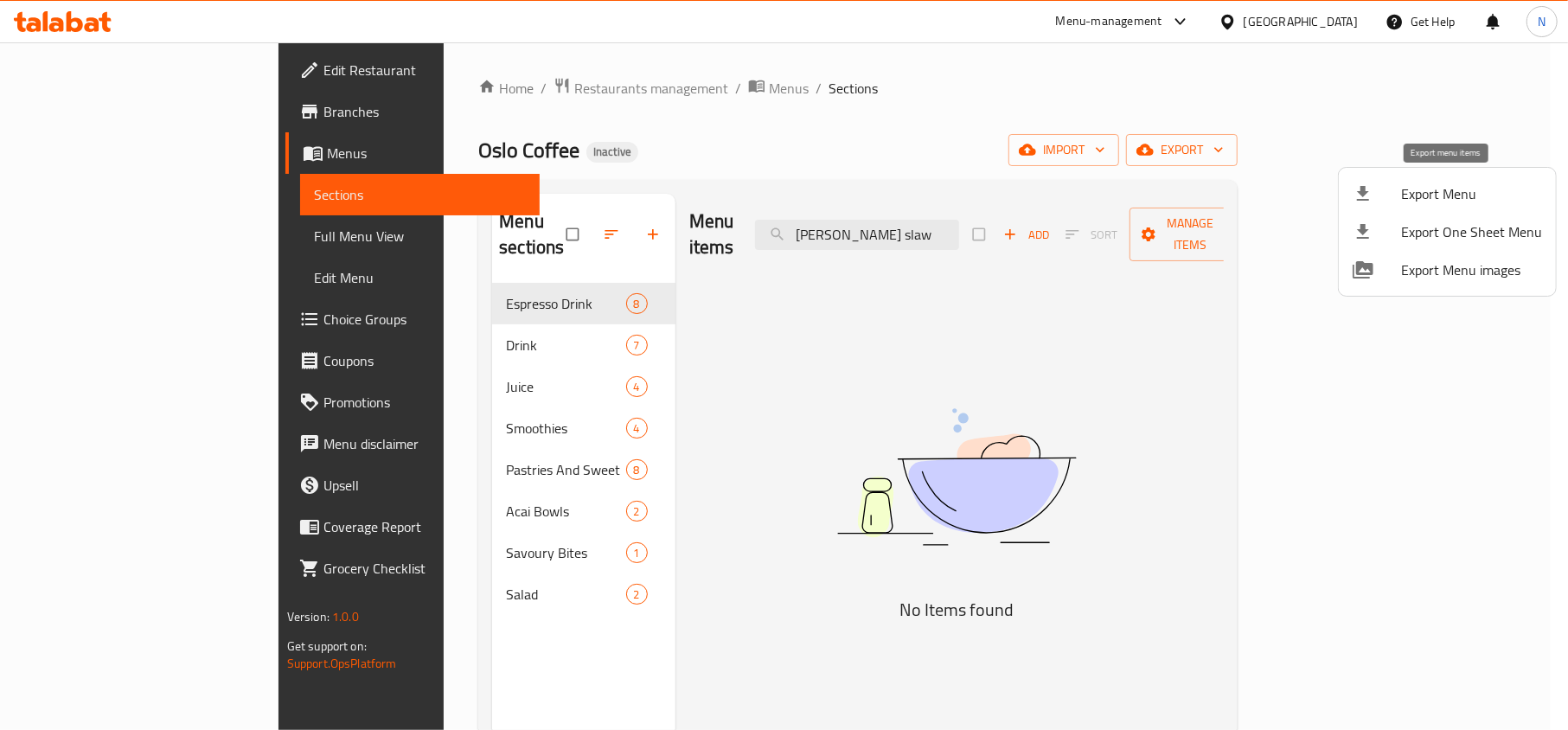
click at [1455, 199] on span "Export Menu" at bounding box center [1471, 194] width 141 height 21
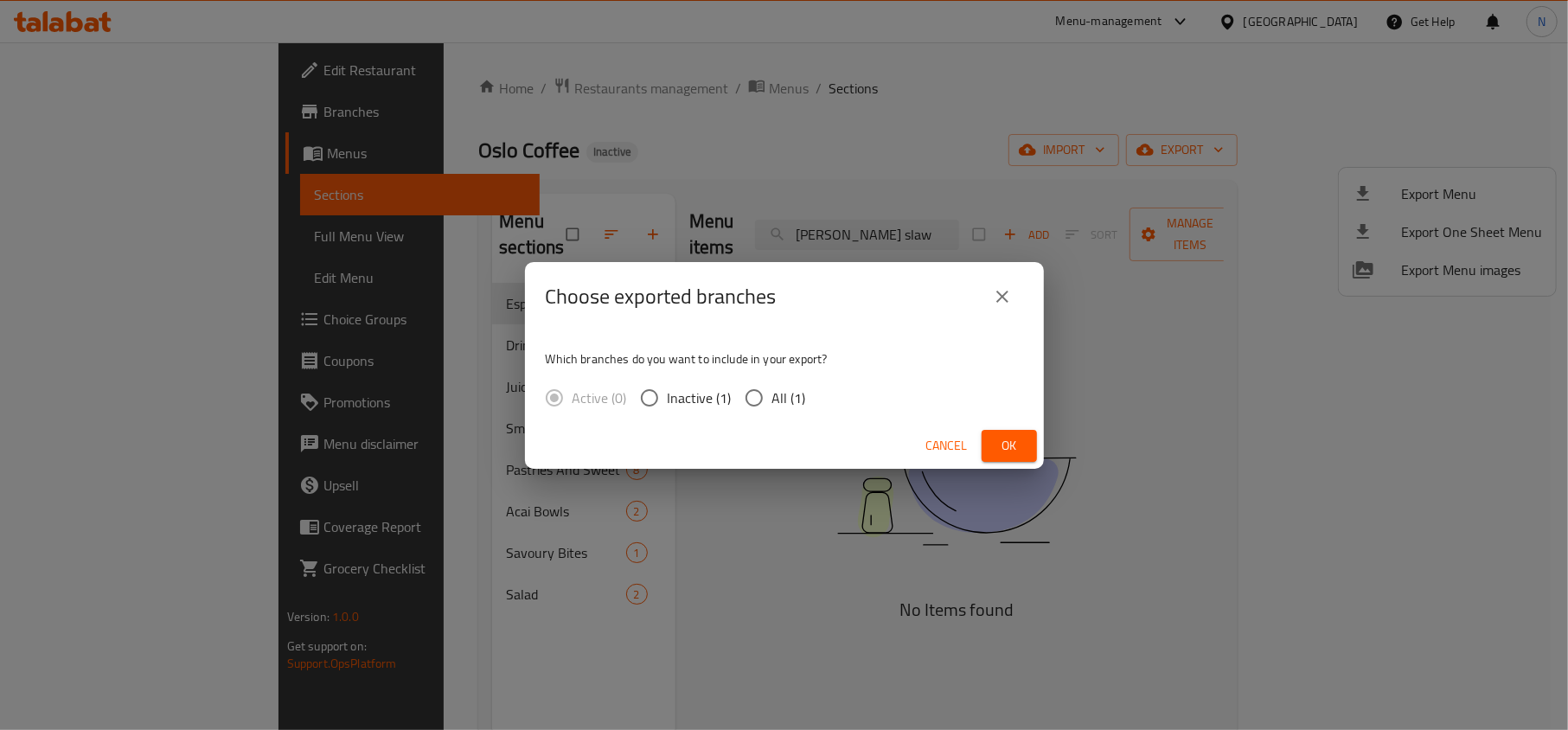
click at [728, 416] on label "Inactive (1)" at bounding box center [681, 398] width 100 height 37
click at [668, 416] on input "Inactive (1)" at bounding box center [650, 398] width 37 height 37
radio input "true"
click at [761, 402] on input "All (1)" at bounding box center [755, 398] width 37 height 37
radio input "true"
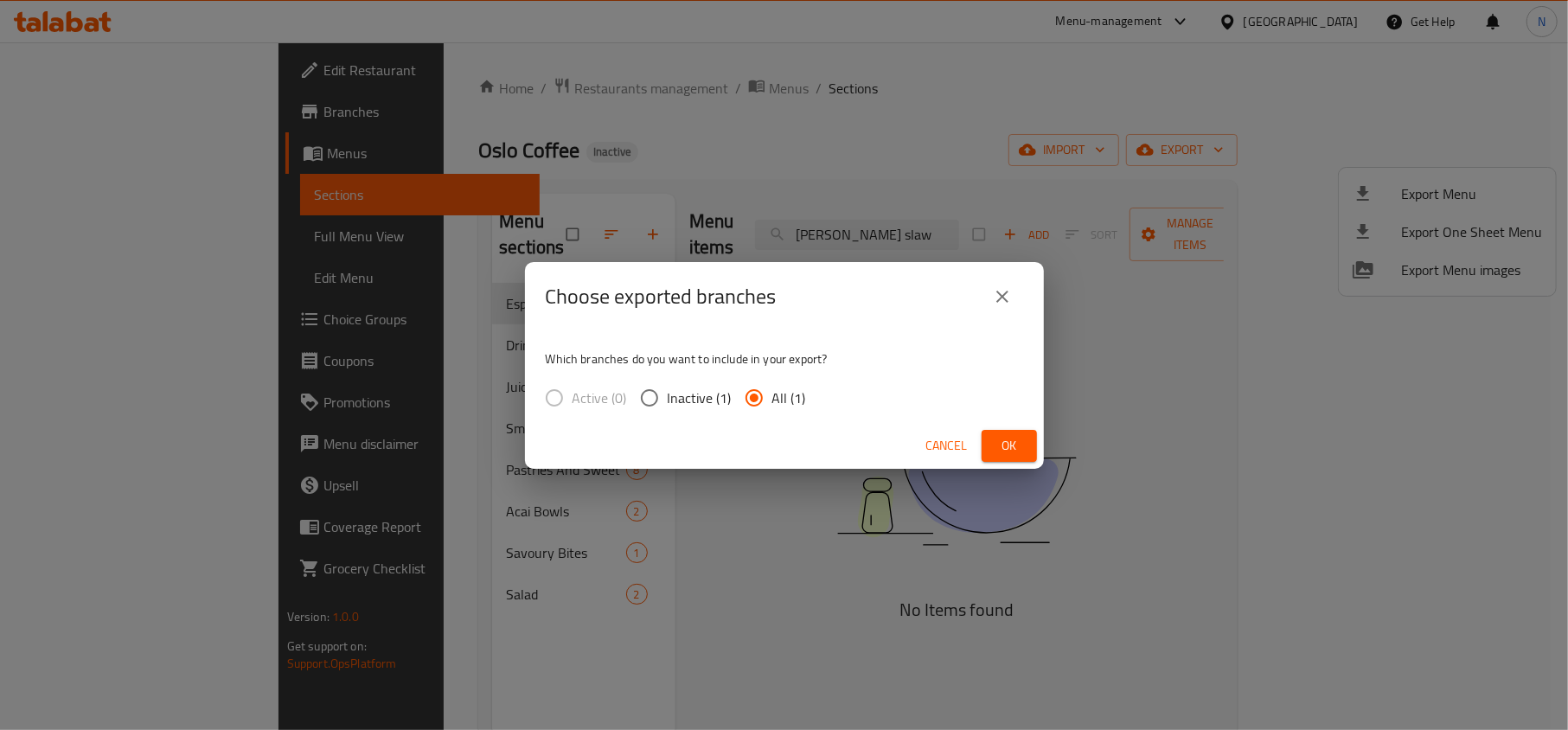
click at [1038, 450] on div "Cancel Ok" at bounding box center [784, 446] width 519 height 46
click at [1028, 444] on button "Ok" at bounding box center [1009, 446] width 55 height 32
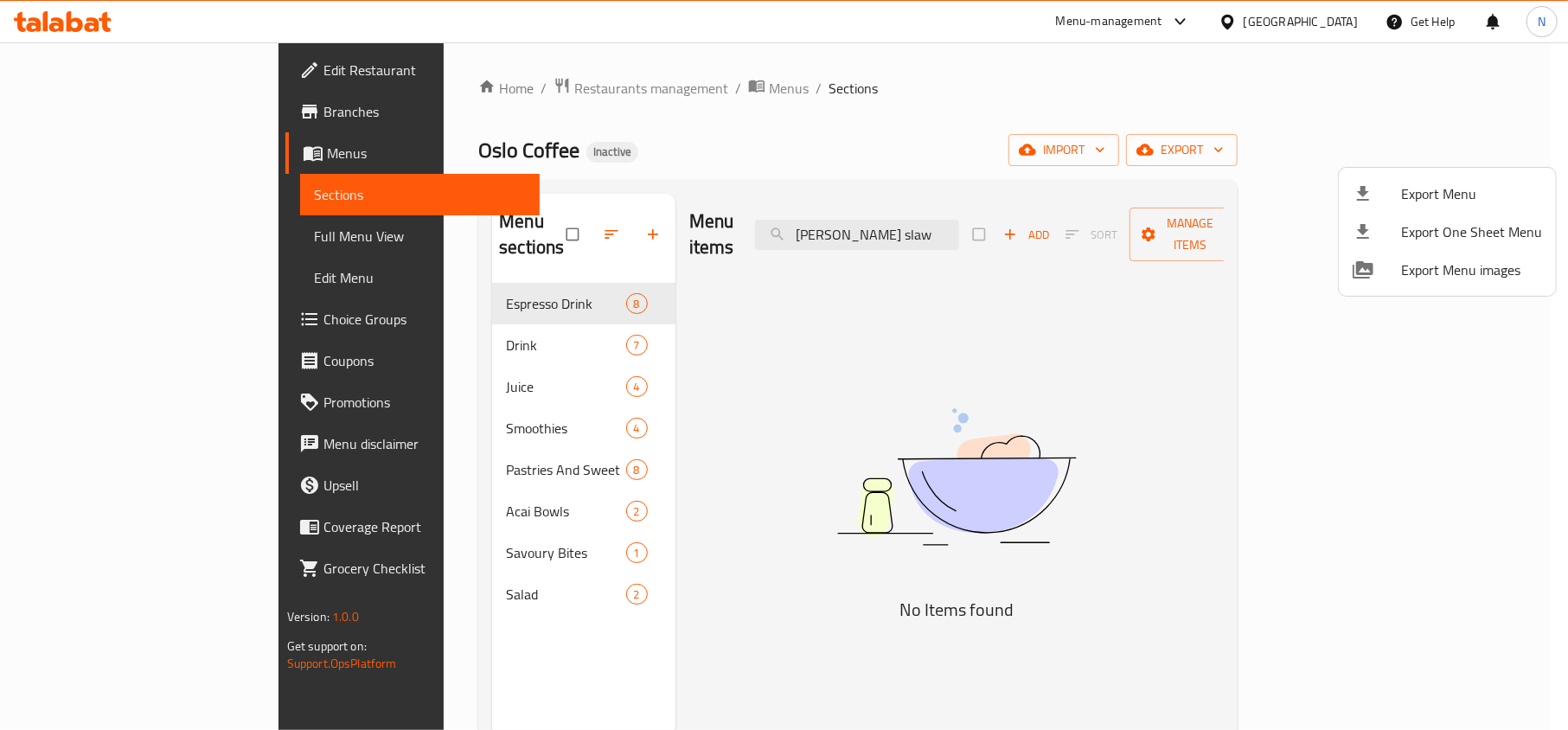
click at [966, 222] on div at bounding box center [784, 365] width 1568 height 730
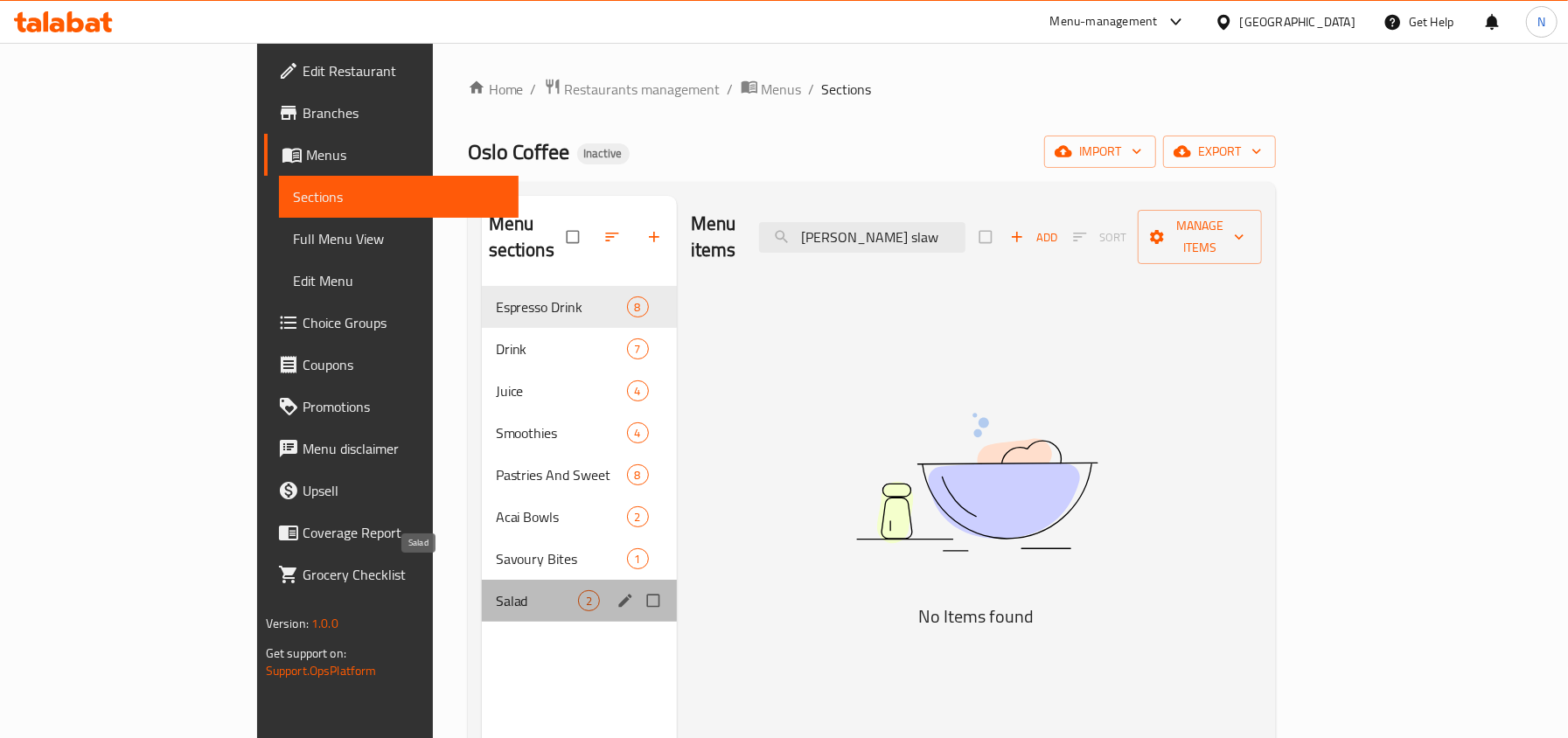
click at [496, 590] on span "Salad" at bounding box center [537, 600] width 82 height 21
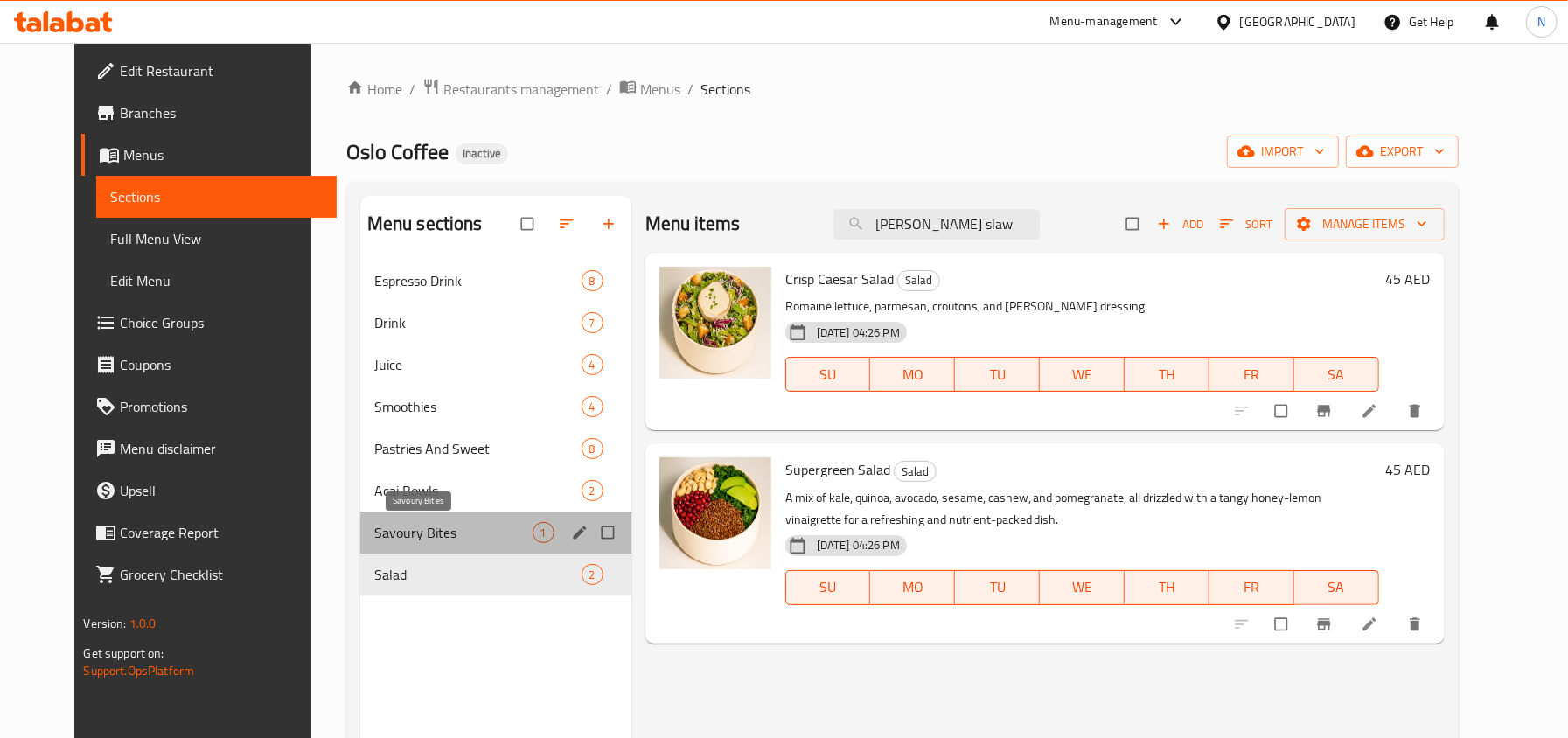
click at [460, 529] on span "Savoury Bites" at bounding box center [454, 533] width 158 height 21
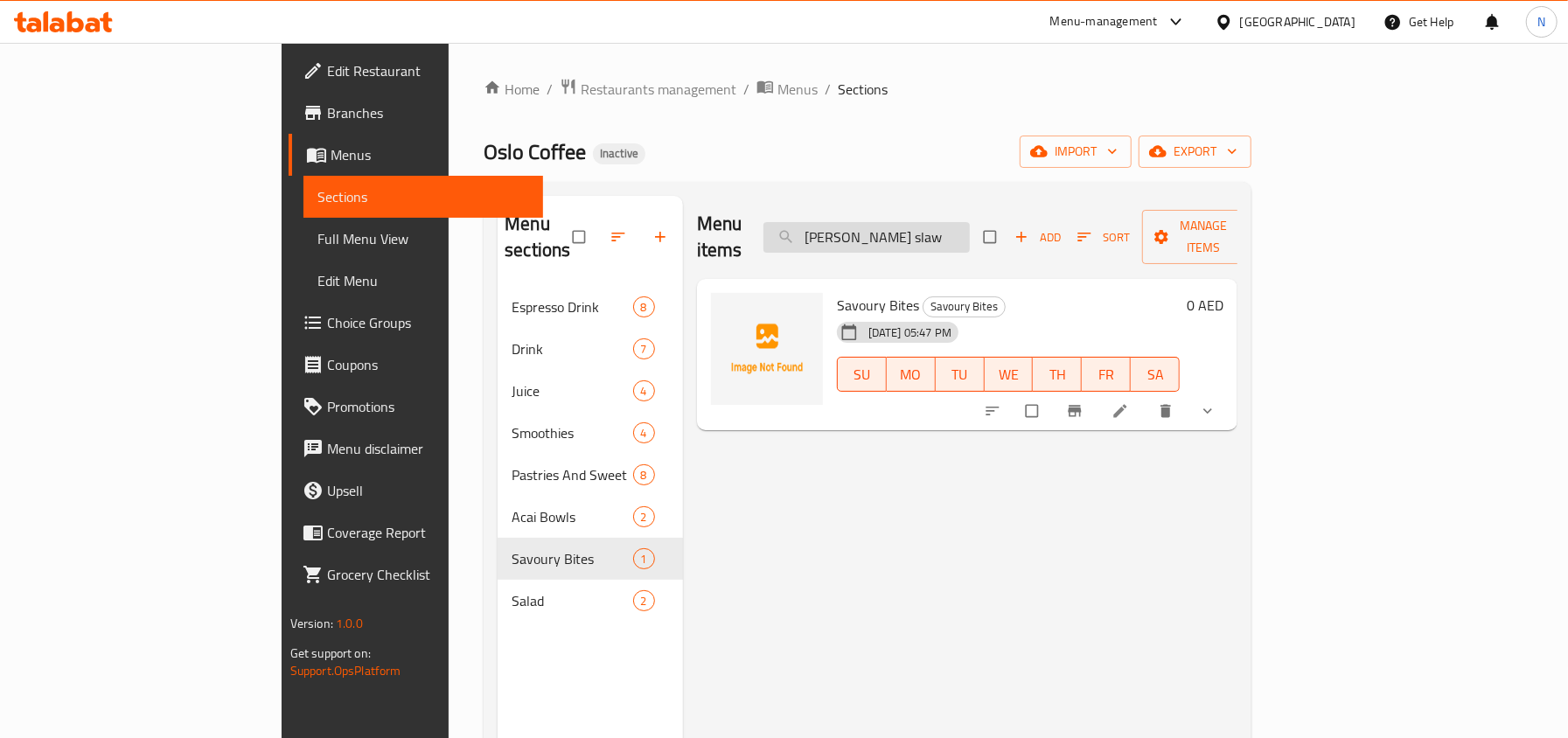
drag, startPoint x: 963, startPoint y: 228, endPoint x: 910, endPoint y: 228, distance: 53.0
click at [910, 228] on input "[PERSON_NAME] slaw" at bounding box center [867, 237] width 206 height 31
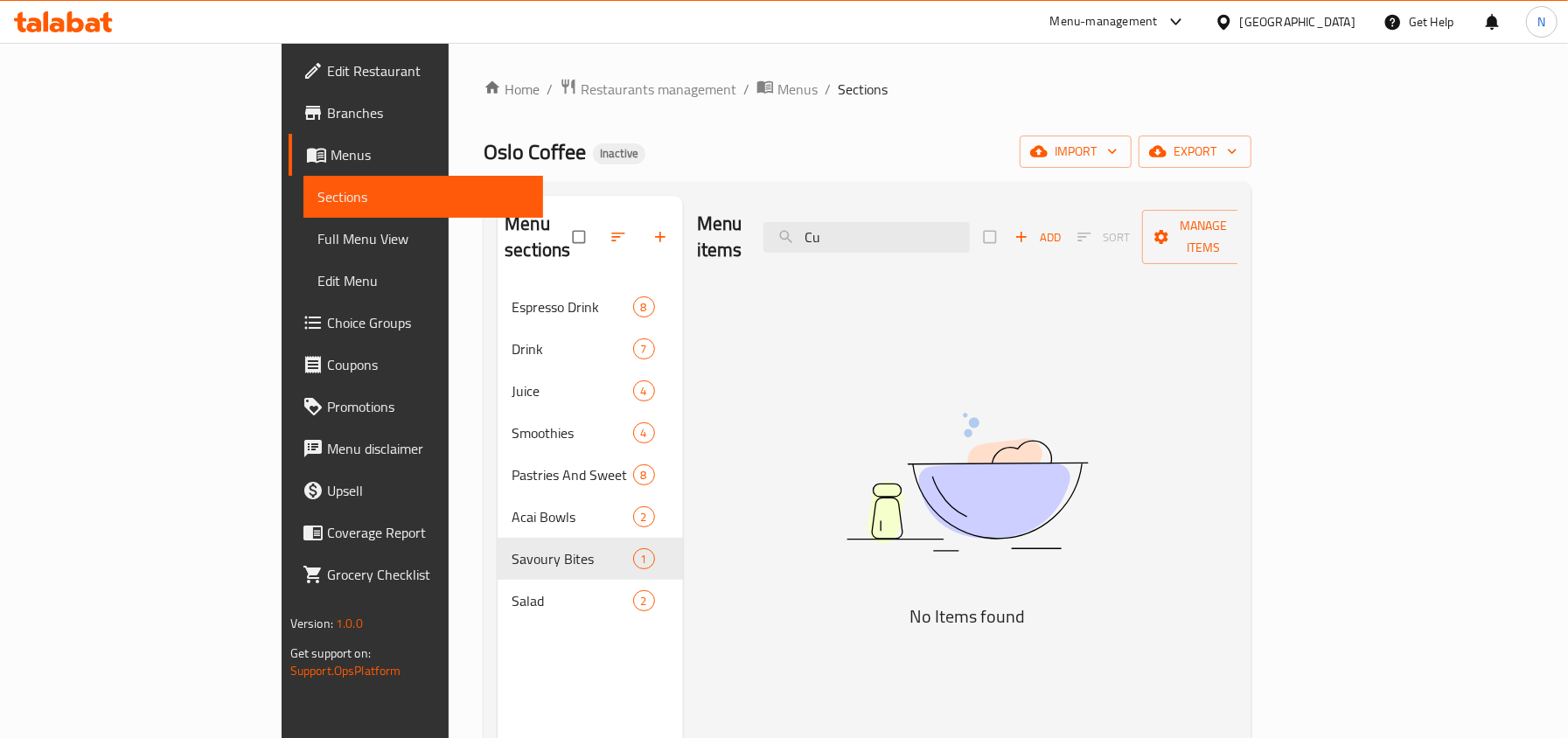
drag, startPoint x: 962, startPoint y: 224, endPoint x: 747, endPoint y: 212, distance: 215.3
click at [757, 218] on div "Menu items Cu Add Sort Manage items" at bounding box center [968, 237] width 542 height 83
drag, startPoint x: 959, startPoint y: 228, endPoint x: 795, endPoint y: 235, distance: 164.1
click at [795, 236] on div "Menu items moz Add Sort Manage items" at bounding box center [968, 237] width 542 height 83
click at [970, 222] on input "tru" at bounding box center [867, 237] width 206 height 31
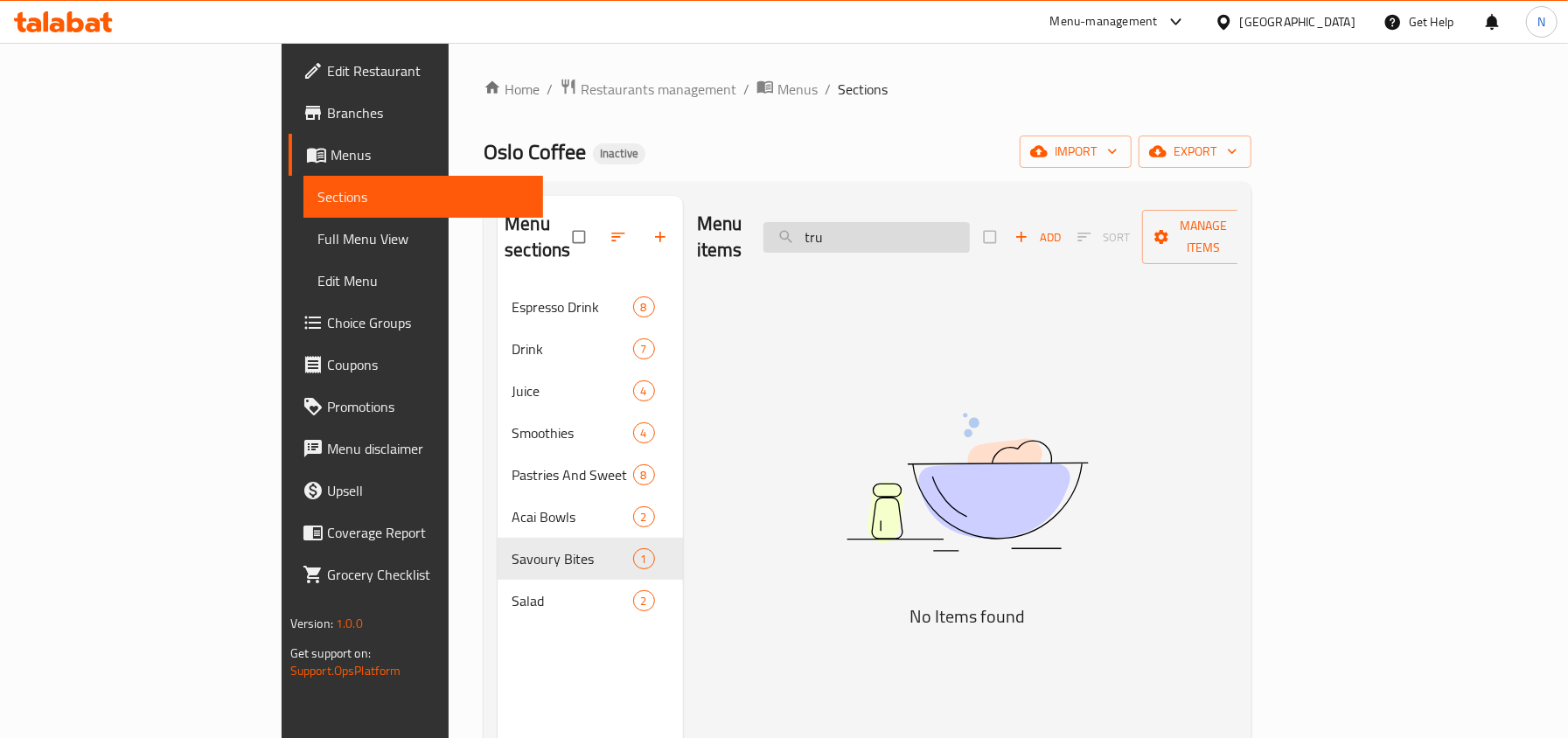
click at [970, 222] on input "tru" at bounding box center [867, 237] width 206 height 31
paste input "Chocolate"
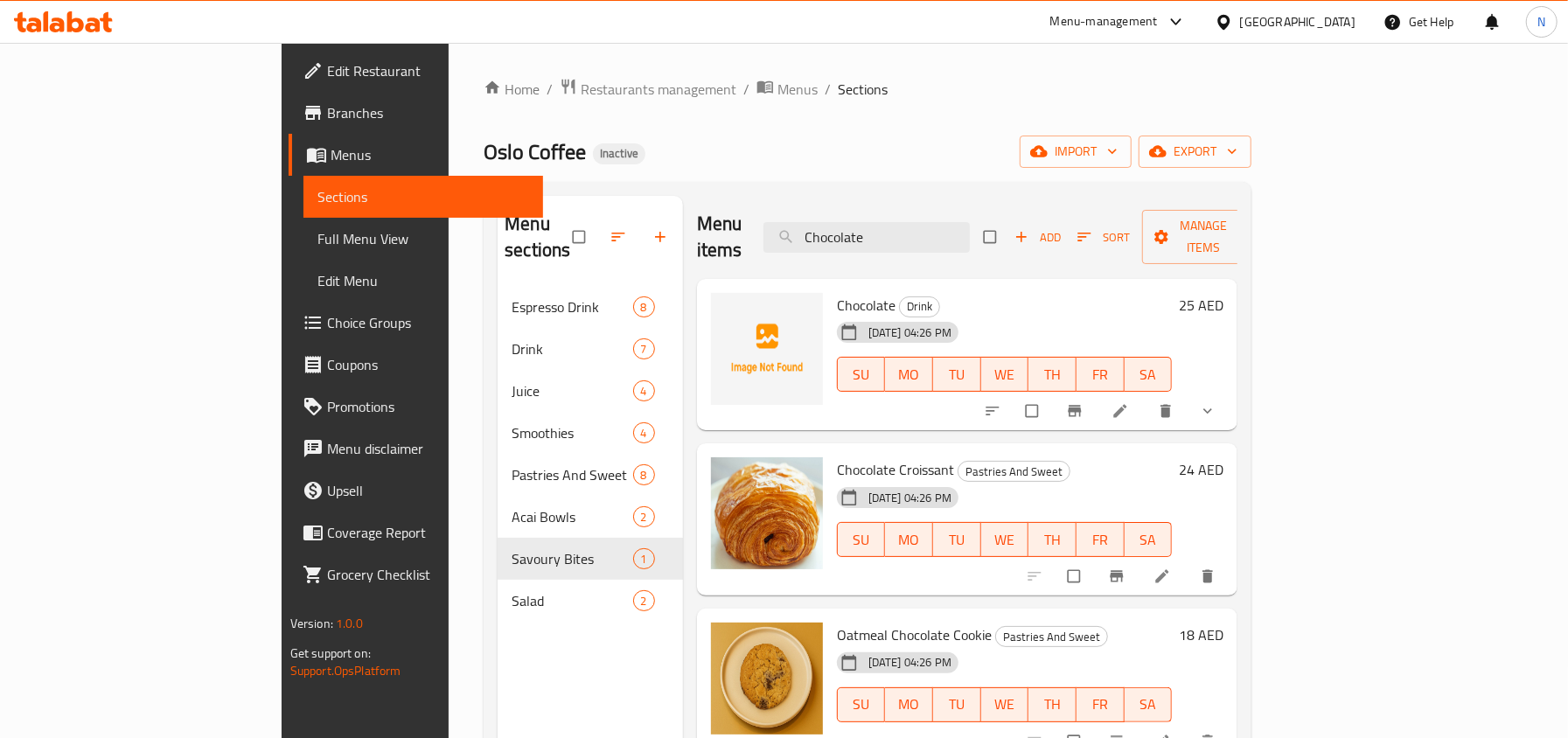
type input "Chocolate"
